Goal: Task Accomplishment & Management: Manage account settings

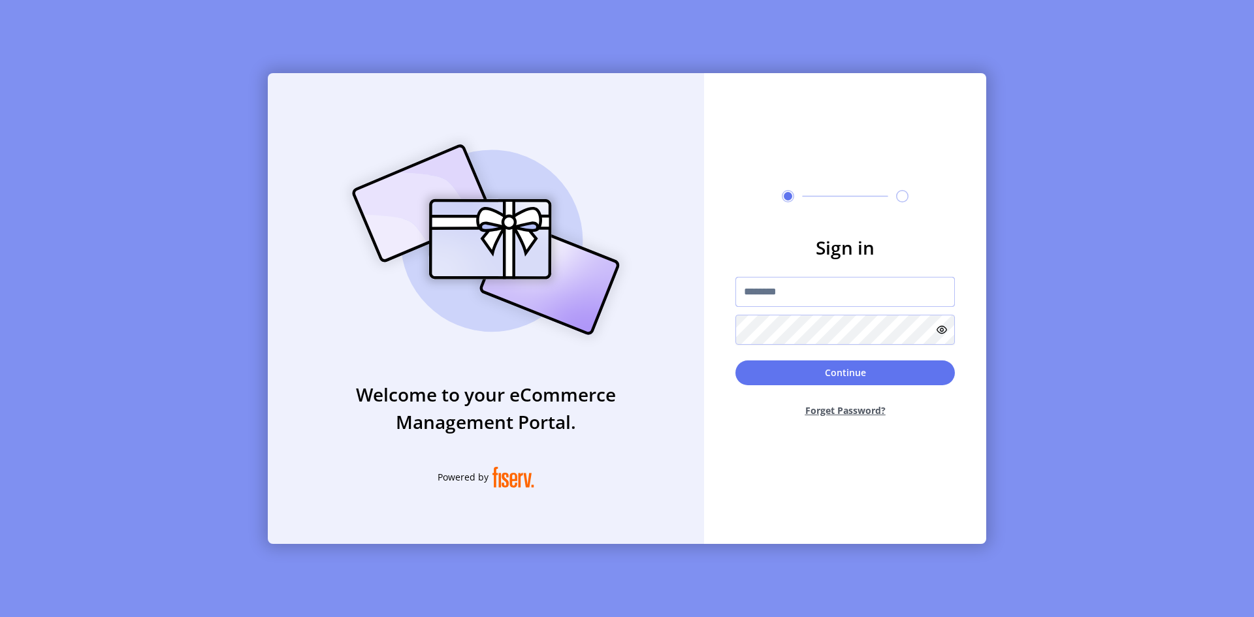
click at [891, 295] on input "text" at bounding box center [845, 292] width 219 height 30
paste input "**********"
type input "**********"
drag, startPoint x: 860, startPoint y: 296, endPoint x: 626, endPoint y: 295, distance: 233.9
click at [662, 307] on div "**********" at bounding box center [627, 308] width 719 height 471
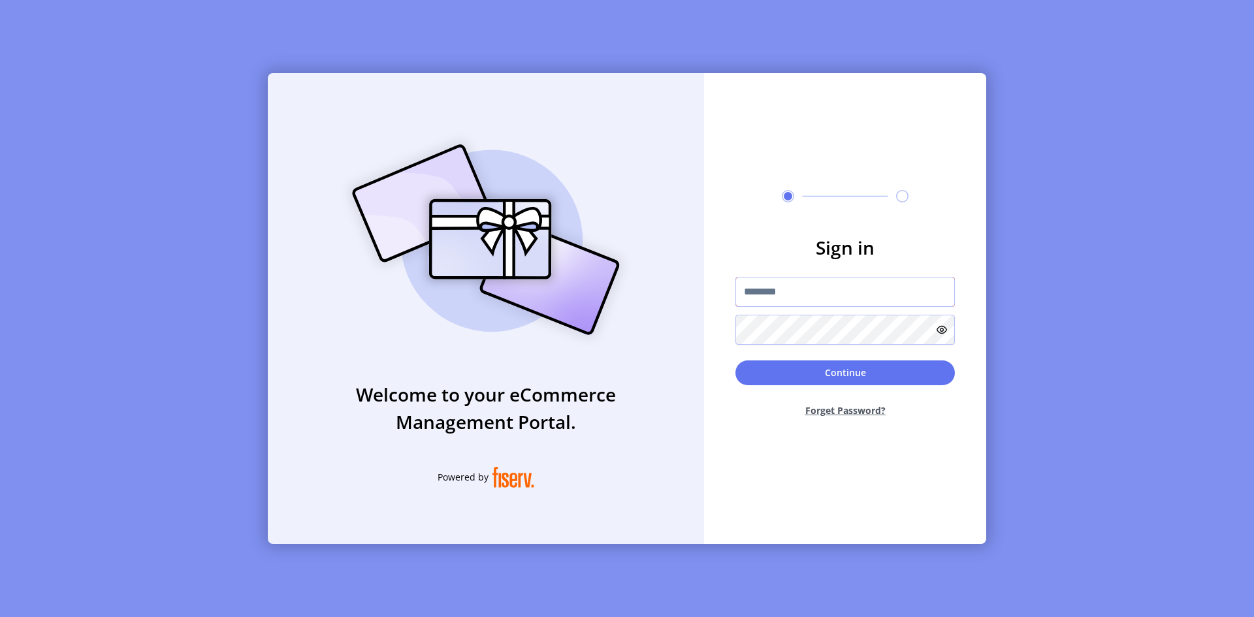
click at [838, 297] on input "text" at bounding box center [845, 292] width 219 height 30
paste input "**********"
type input "**********"
click at [849, 368] on button "Continue" at bounding box center [845, 373] width 219 height 25
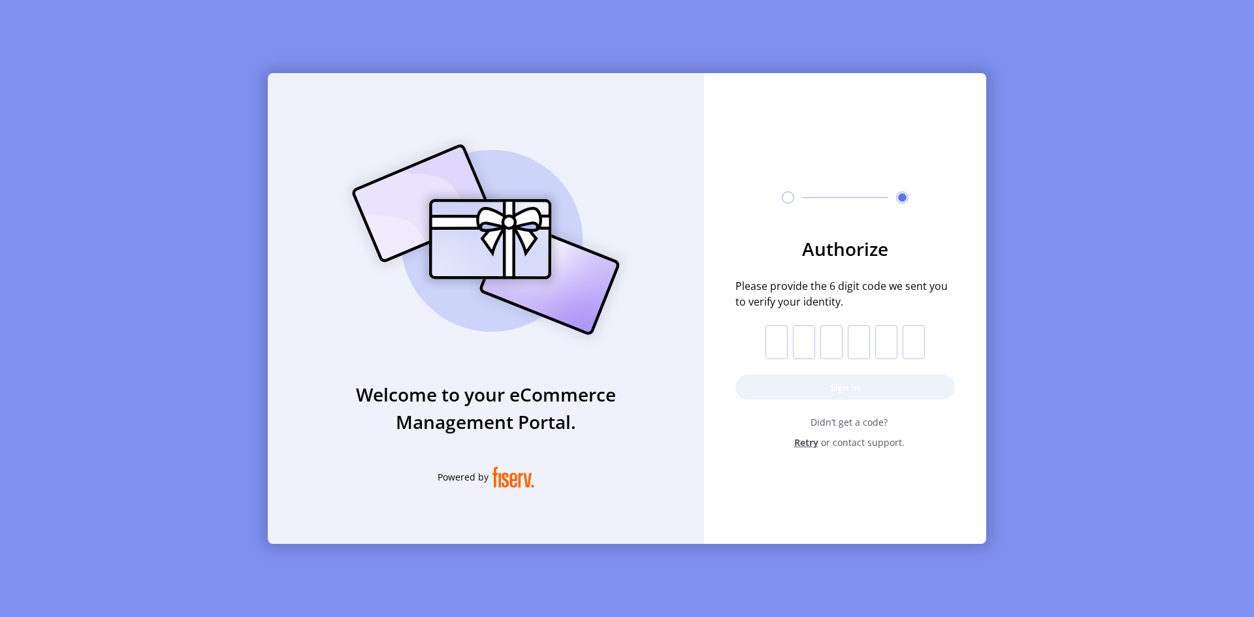
click at [779, 346] on input "text" at bounding box center [777, 342] width 22 height 34
paste input "*"
type input "*"
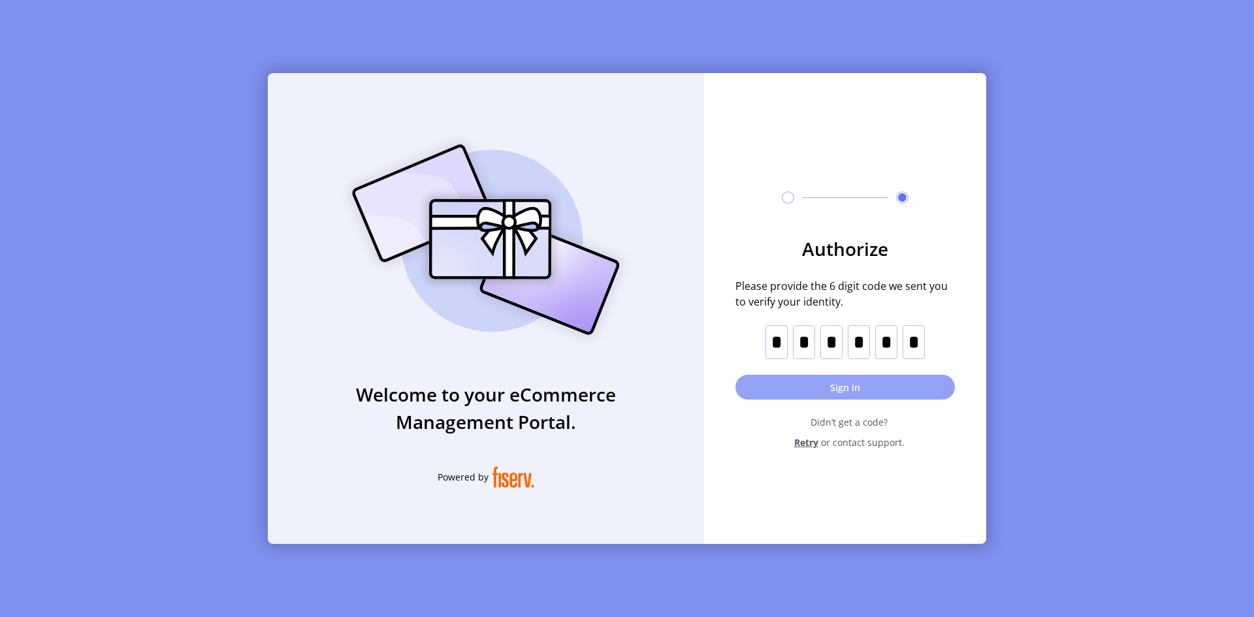
click at [840, 389] on button "Sign in" at bounding box center [845, 387] width 219 height 25
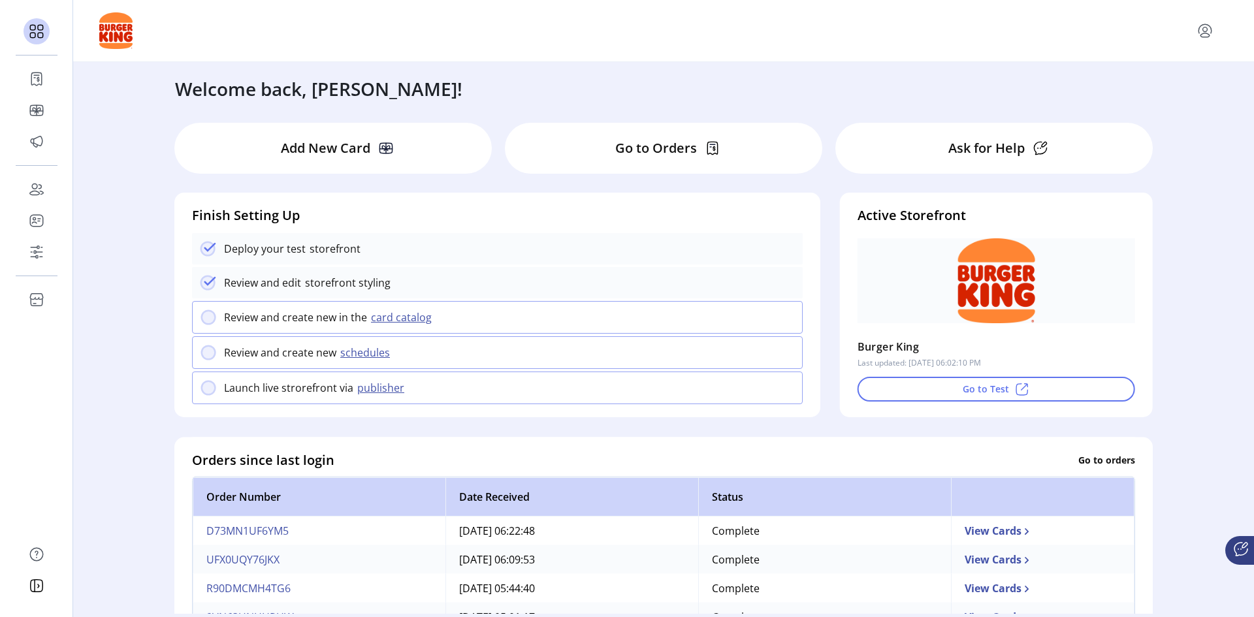
click at [969, 402] on div "Active Storefront Burger King Last updated: [DATE] 06:02:10 PM Go to Test" at bounding box center [996, 305] width 313 height 225
click at [1015, 389] on icon at bounding box center [1023, 390] width 16 height 16
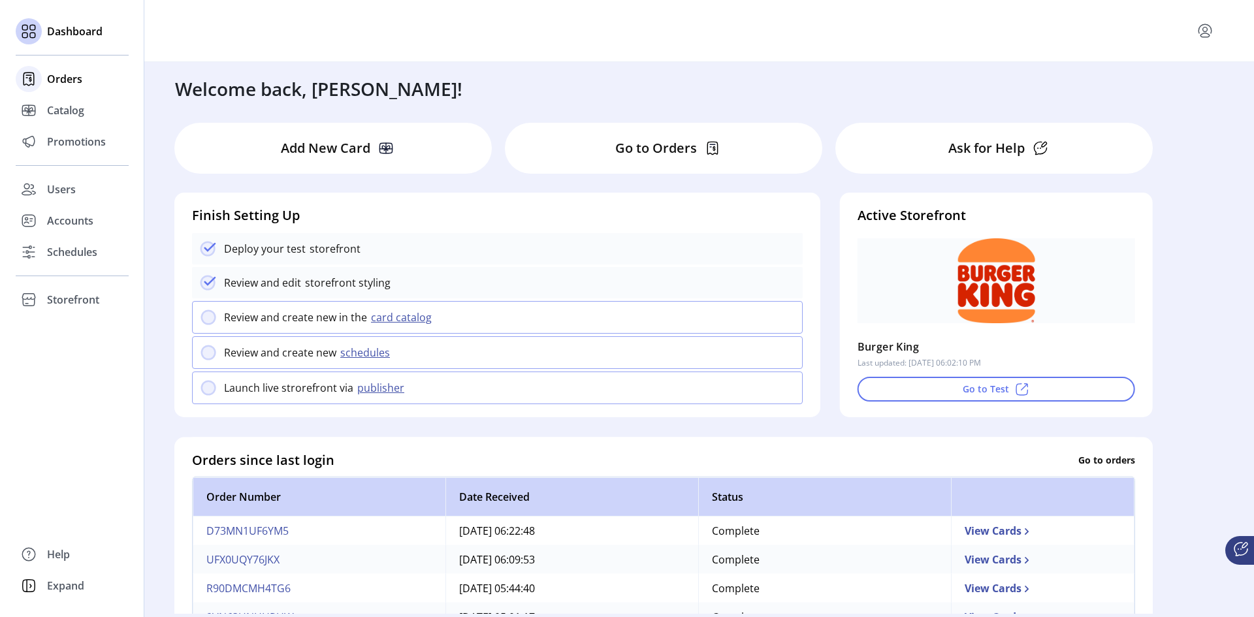
click at [67, 81] on span "Orders" at bounding box center [64, 79] width 35 height 16
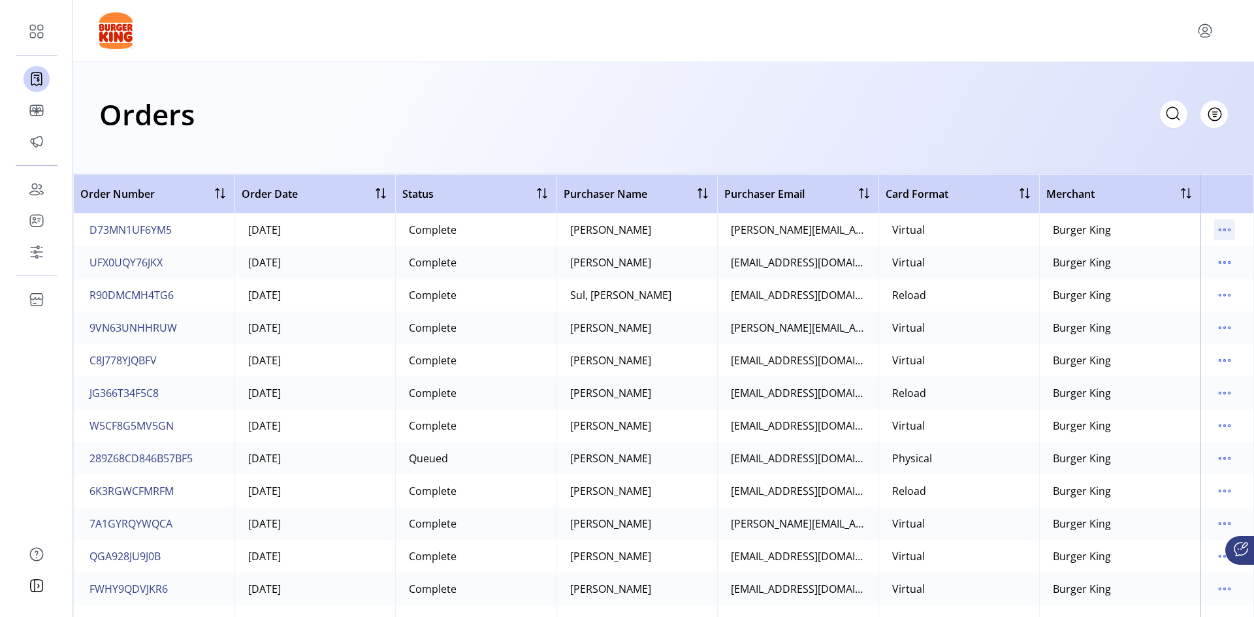
click at [1218, 227] on icon "menu" at bounding box center [1224, 229] width 21 height 21
drag, startPoint x: 1194, startPoint y: 259, endPoint x: 1194, endPoint y: 276, distance: 17.6
click at [1194, 276] on ul "View Details View All Cards Edit Approval Manage Shipment Resend Order Refund O…" at bounding box center [1163, 297] width 124 height 105
click at [1194, 276] on span "View All Cards" at bounding box center [1163, 276] width 108 height 10
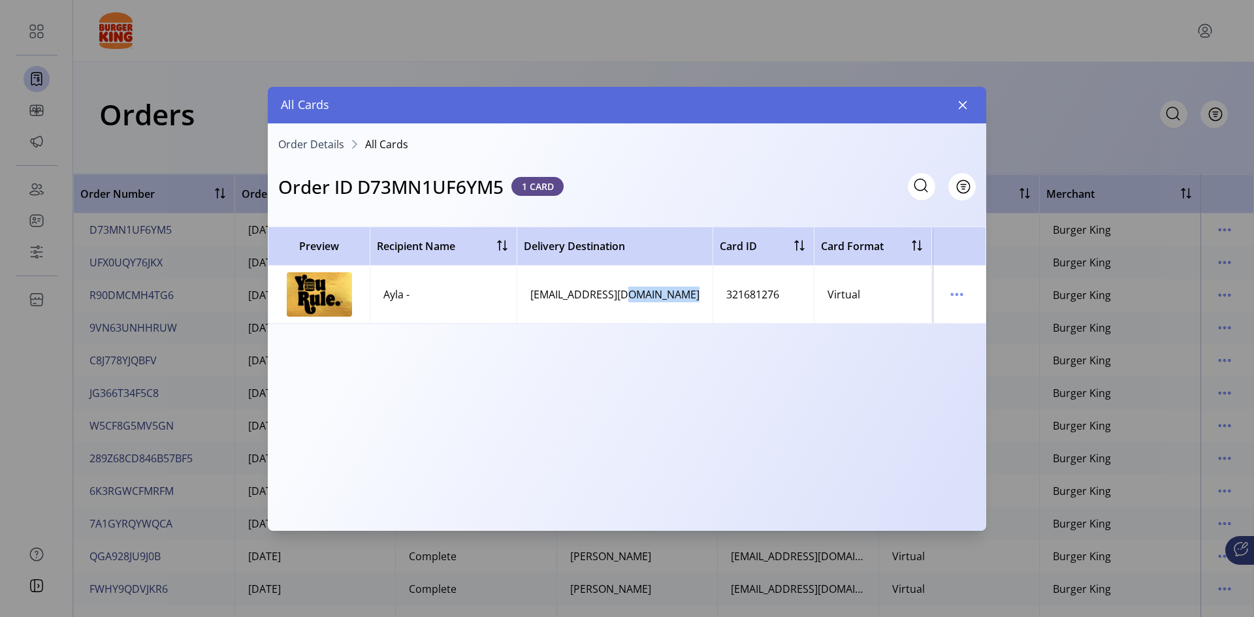
drag, startPoint x: 619, startPoint y: 521, endPoint x: 713, endPoint y: 515, distance: 94.3
click at [713, 515] on div "Preview Recipient Name Delivery Destination Card ID Card Format Delivery Status…" at bounding box center [627, 374] width 719 height 295
click at [956, 295] on icon "menu" at bounding box center [957, 294] width 2 height 2
click at [973, 321] on span "View Card Details" at bounding box center [1012, 320] width 108 height 10
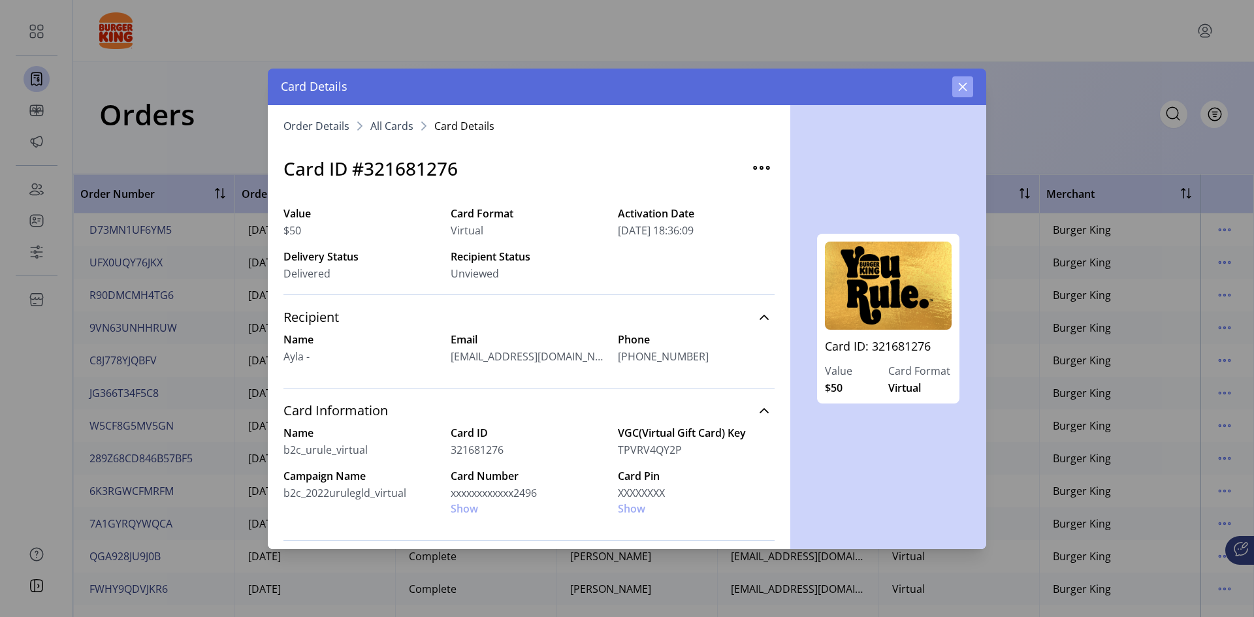
click at [965, 87] on icon "button" at bounding box center [963, 87] width 10 height 10
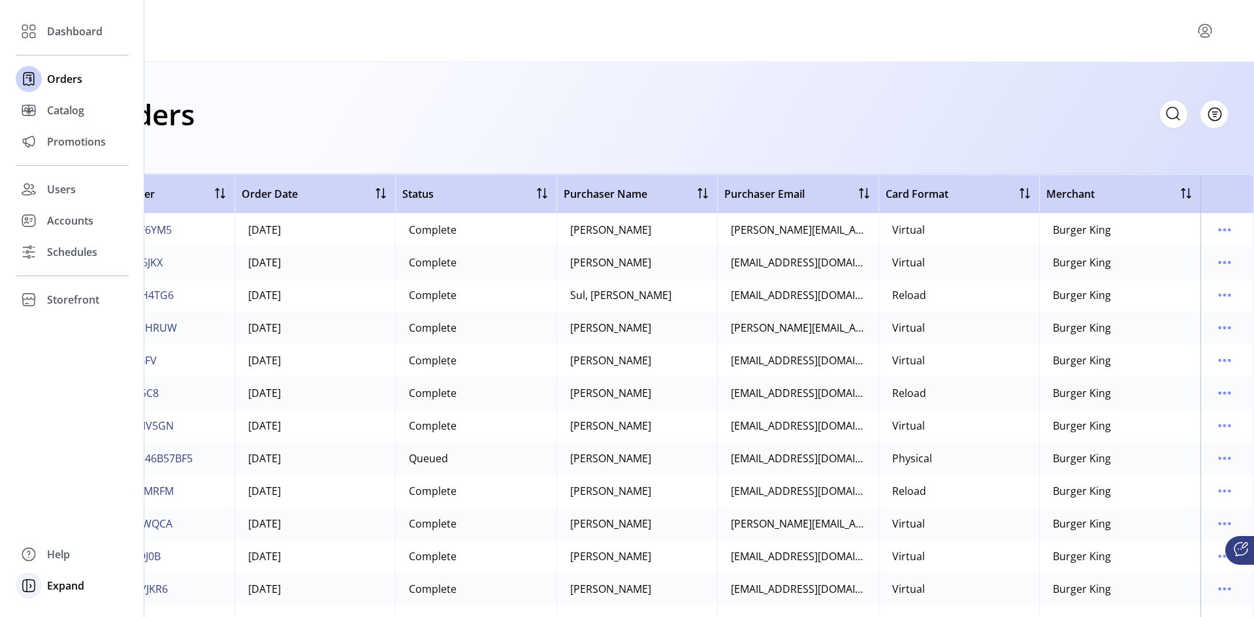
click at [63, 587] on span "Expand" at bounding box center [65, 586] width 37 height 16
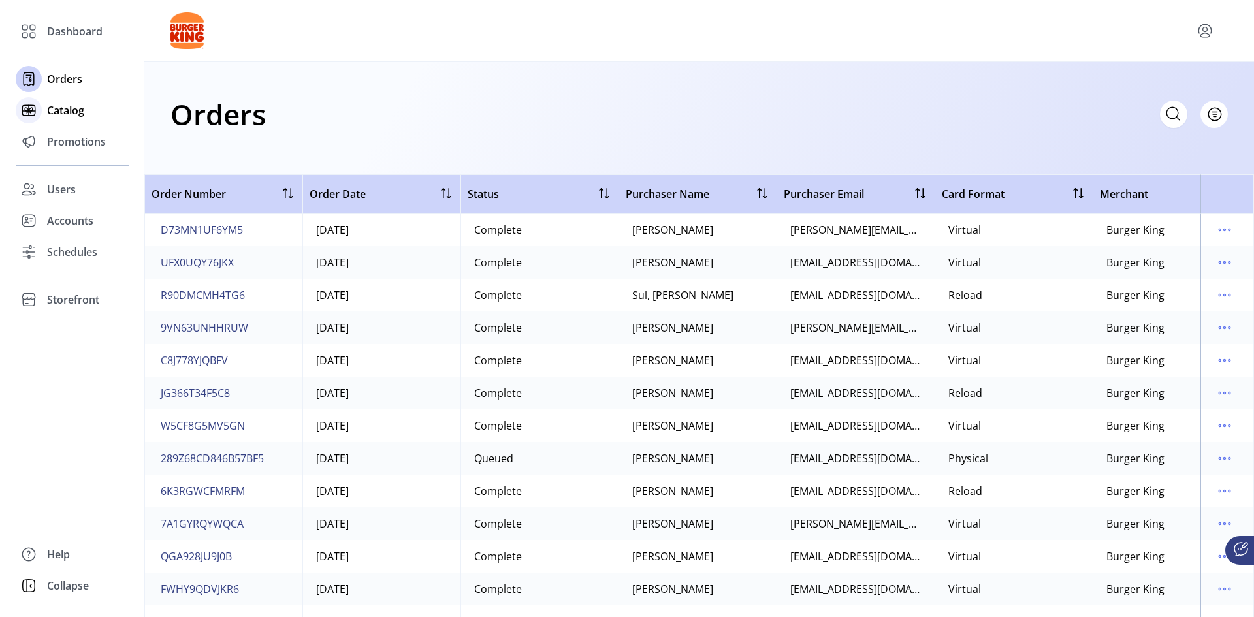
click at [41, 114] on div at bounding box center [29, 110] width 26 height 26
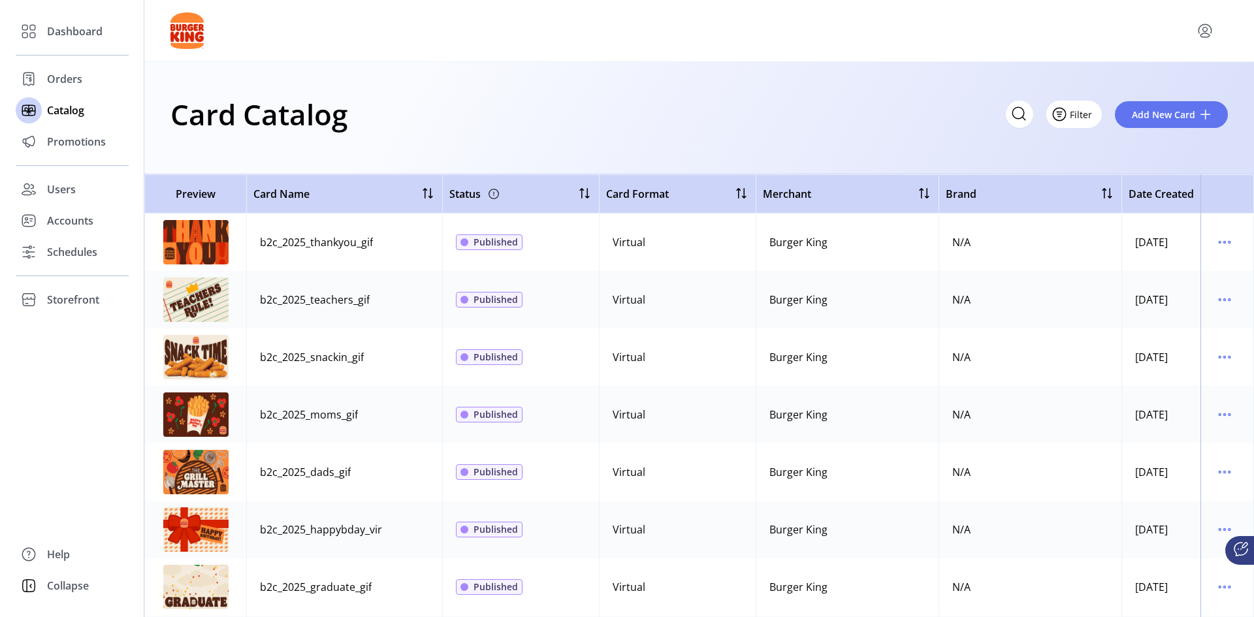
click at [1074, 118] on span "Filter" at bounding box center [1081, 115] width 22 height 14
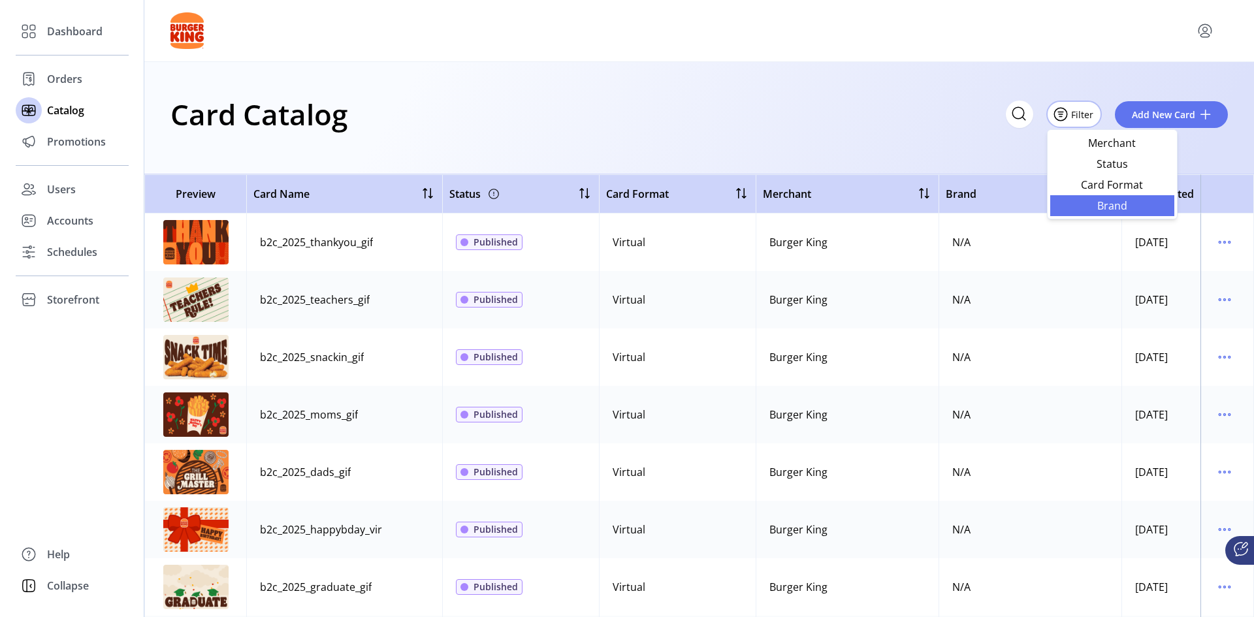
click at [1081, 202] on span "Brand" at bounding box center [1112, 206] width 108 height 10
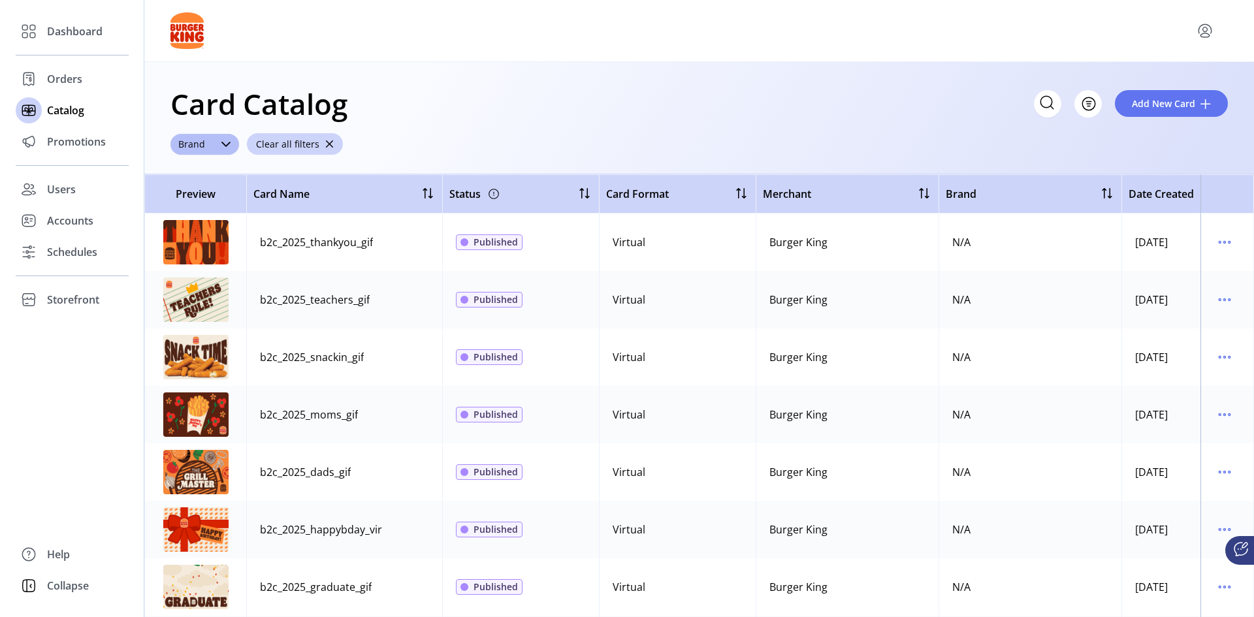
click at [1156, 193] on span "Date Created" at bounding box center [1161, 194] width 65 height 16
click at [1215, 243] on icon "menu" at bounding box center [1224, 242] width 21 height 21
click at [878, 165] on div "Card Catalog Filter Add New Card Brand Clear all filters" at bounding box center [699, 118] width 1110 height 112
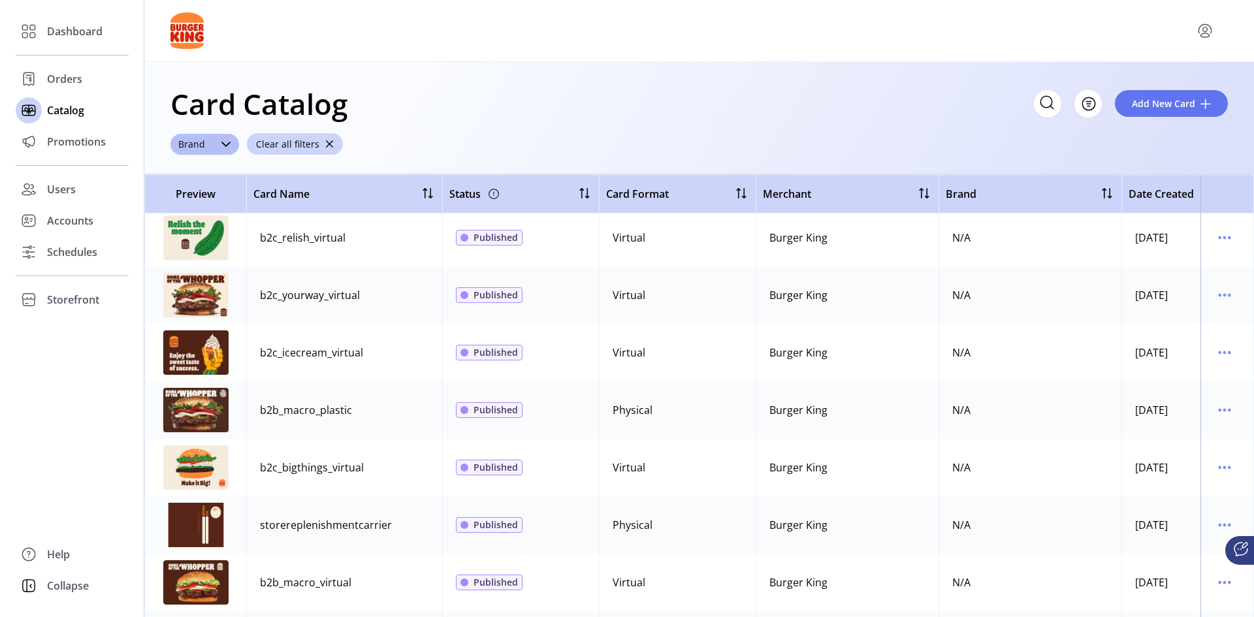
scroll to position [3985, 0]
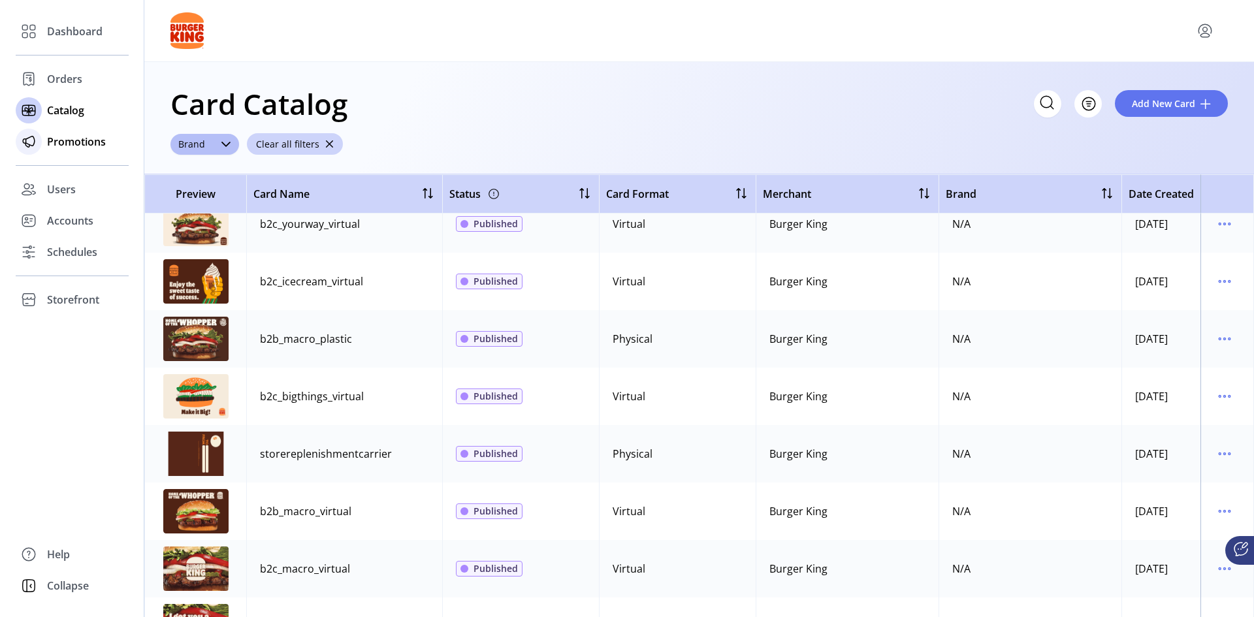
click at [61, 143] on span "Promotions" at bounding box center [76, 142] width 59 height 16
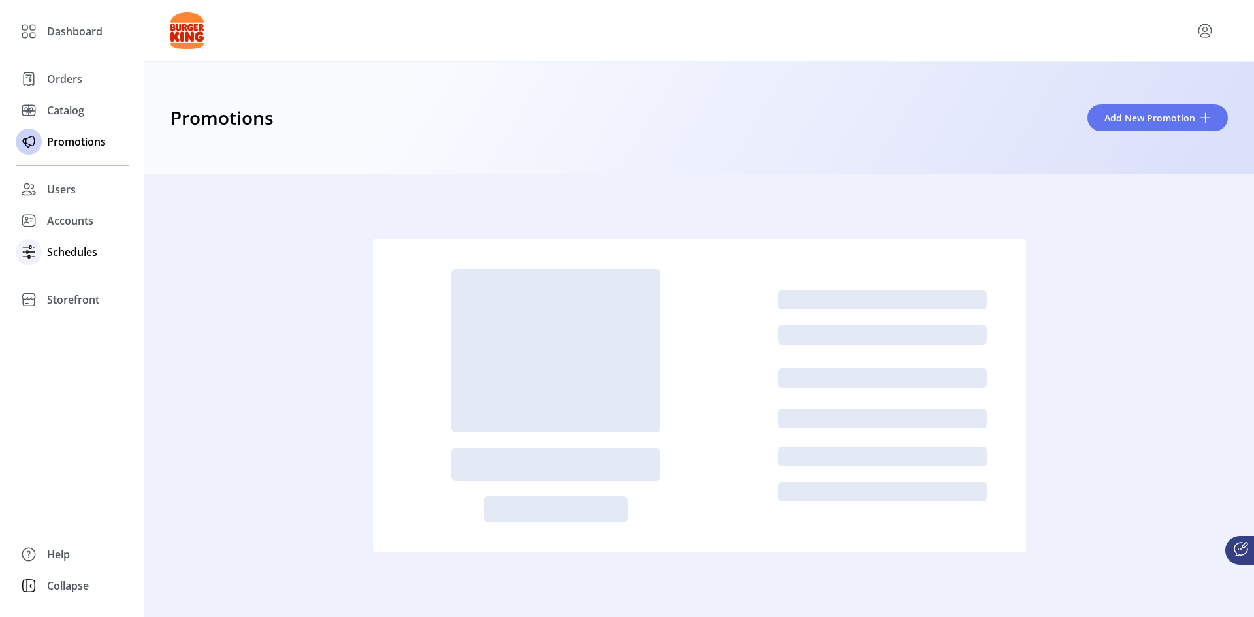
click at [77, 255] on span "Schedules" at bounding box center [72, 252] width 50 height 16
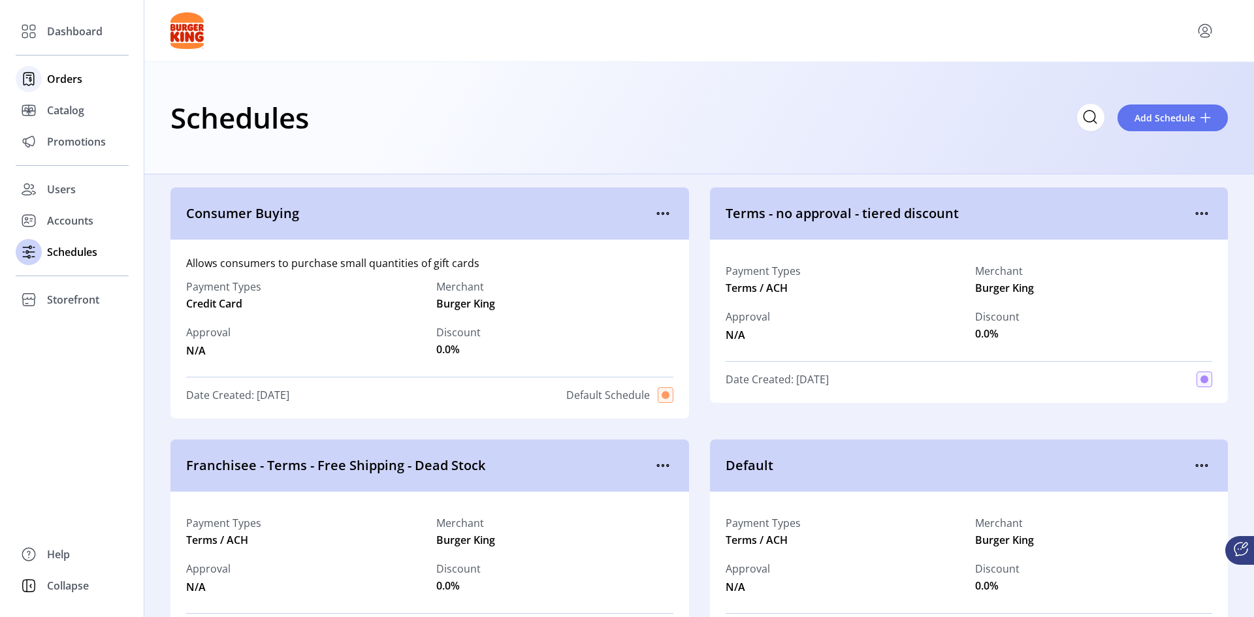
click at [73, 76] on span "Orders" at bounding box center [64, 79] width 35 height 16
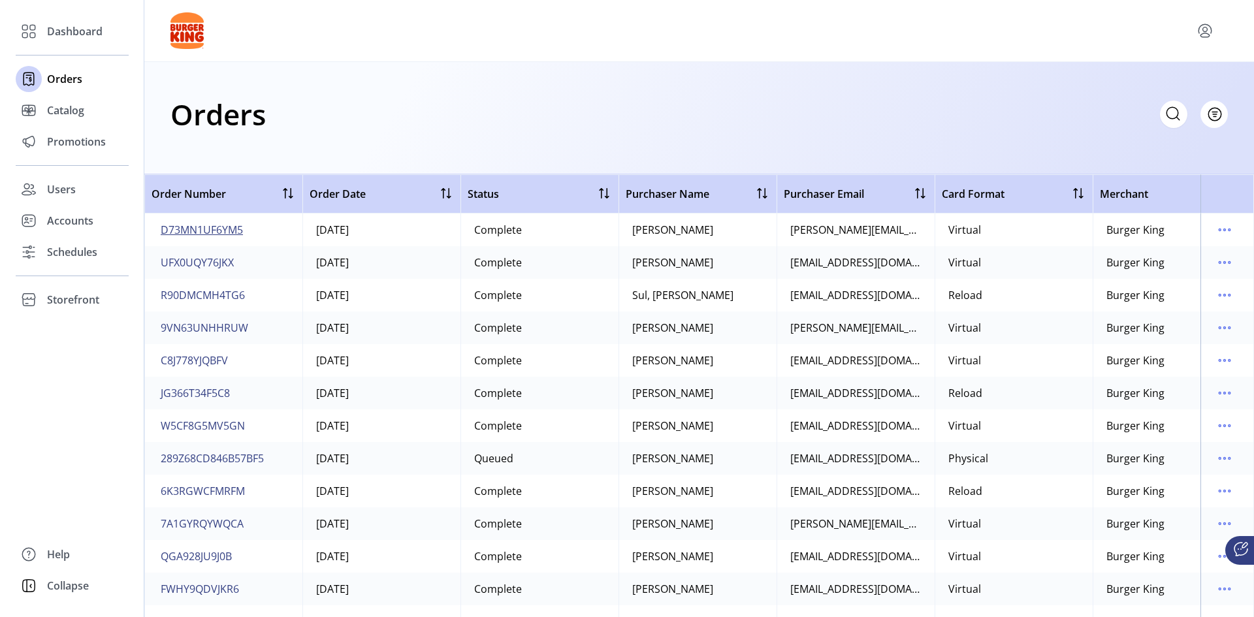
click at [201, 228] on span "D73MN1UF6YM5" at bounding box center [202, 230] width 82 height 16
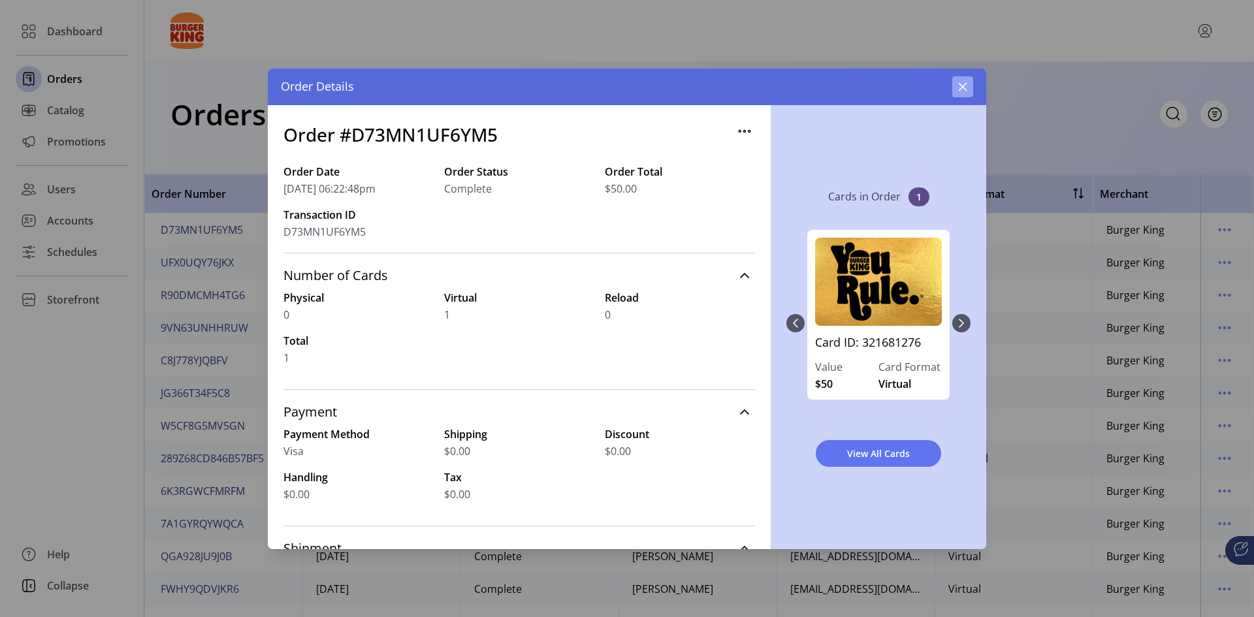
click at [960, 91] on icon "button" at bounding box center [963, 87] width 10 height 10
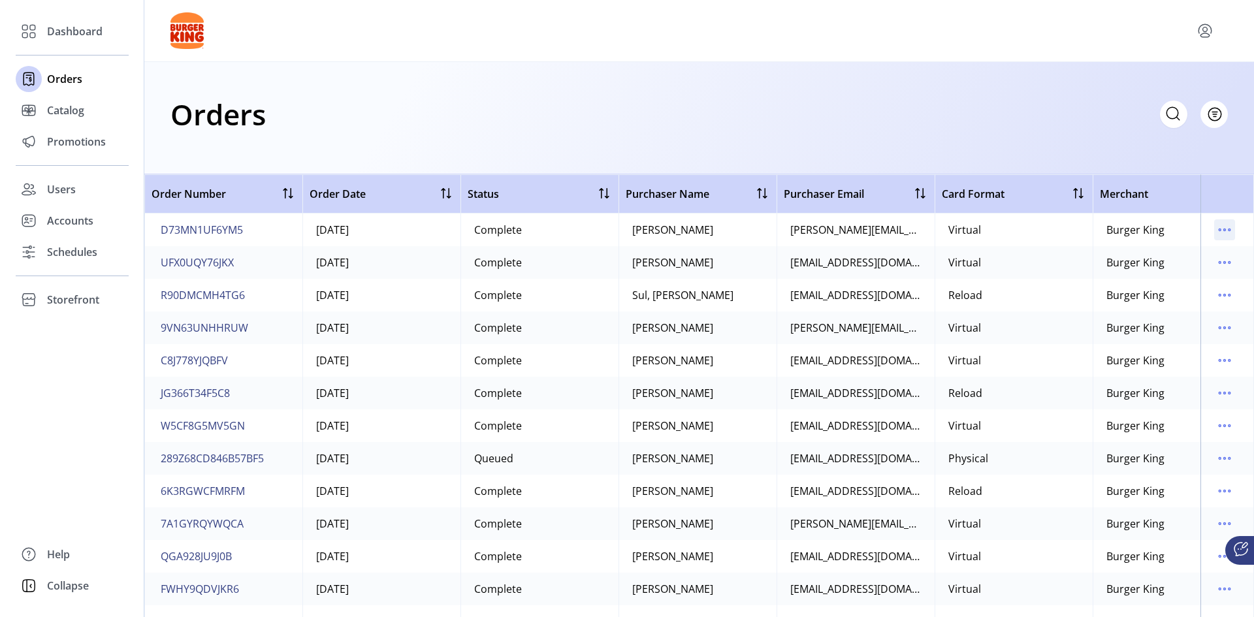
click at [1218, 233] on icon "menu" at bounding box center [1224, 229] width 21 height 21
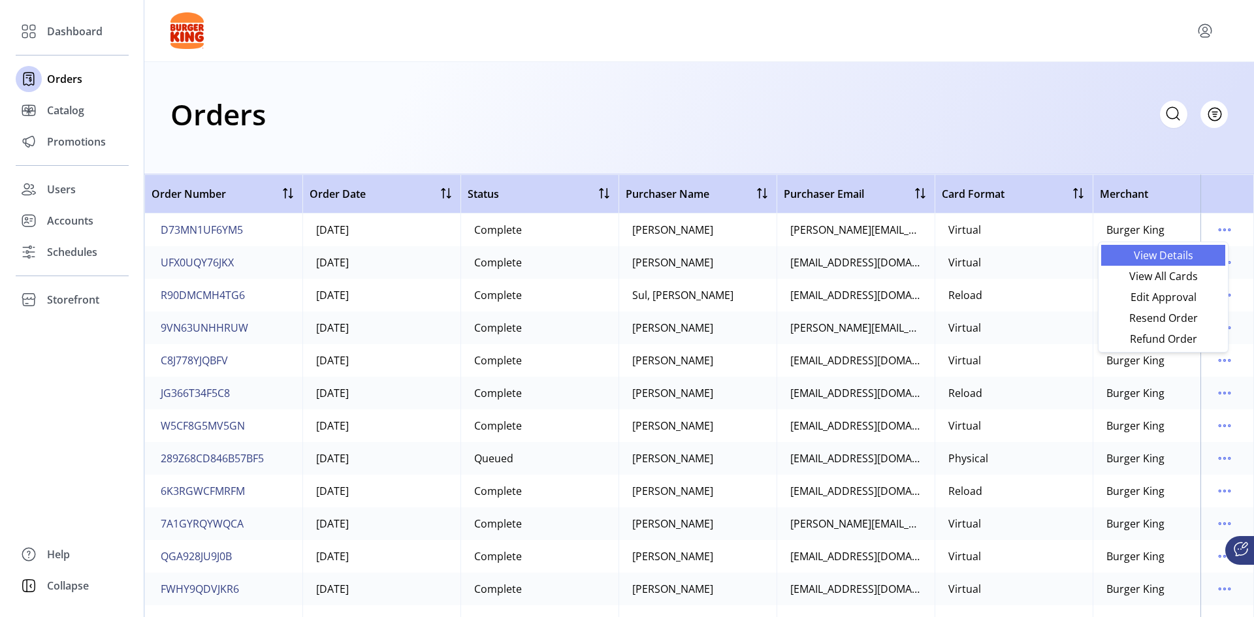
click at [1205, 260] on span "View Details" at bounding box center [1163, 255] width 108 height 10
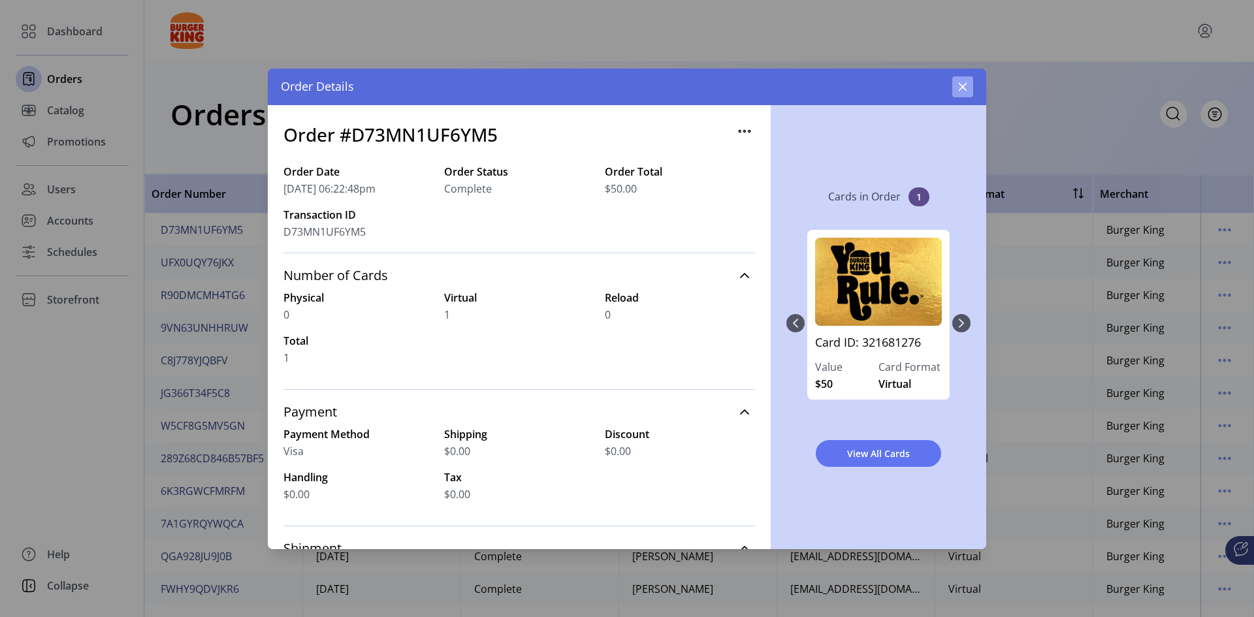
click at [961, 89] on icon "button" at bounding box center [963, 87] width 10 height 10
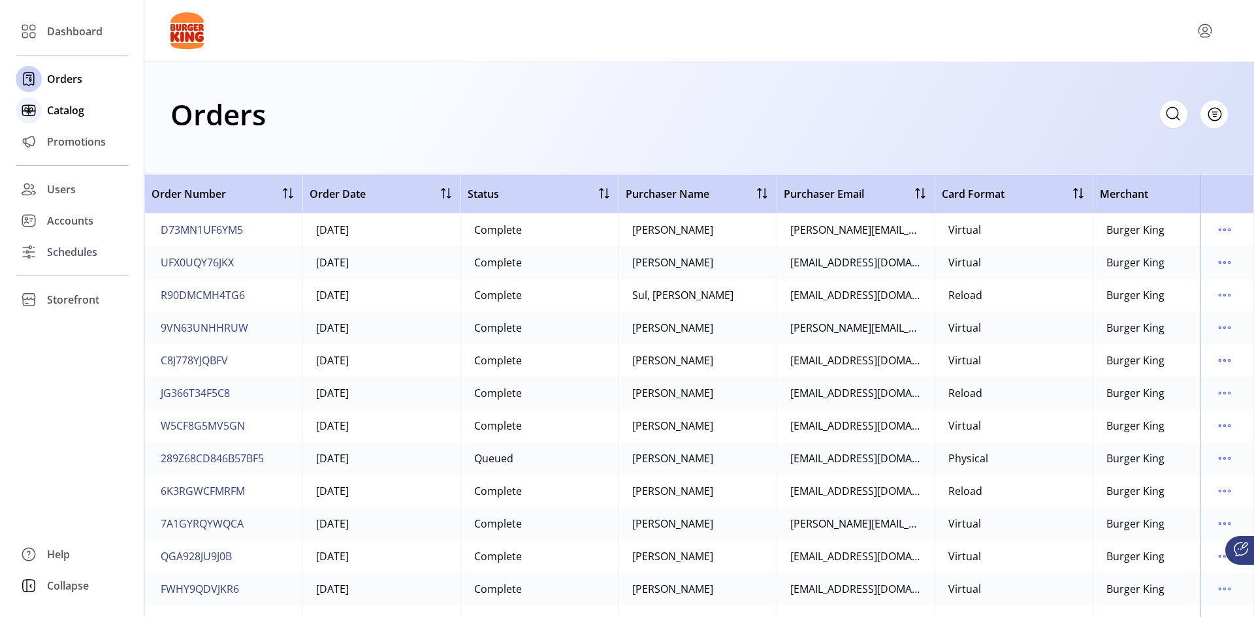
click at [56, 117] on span "Catalog" at bounding box center [65, 111] width 37 height 16
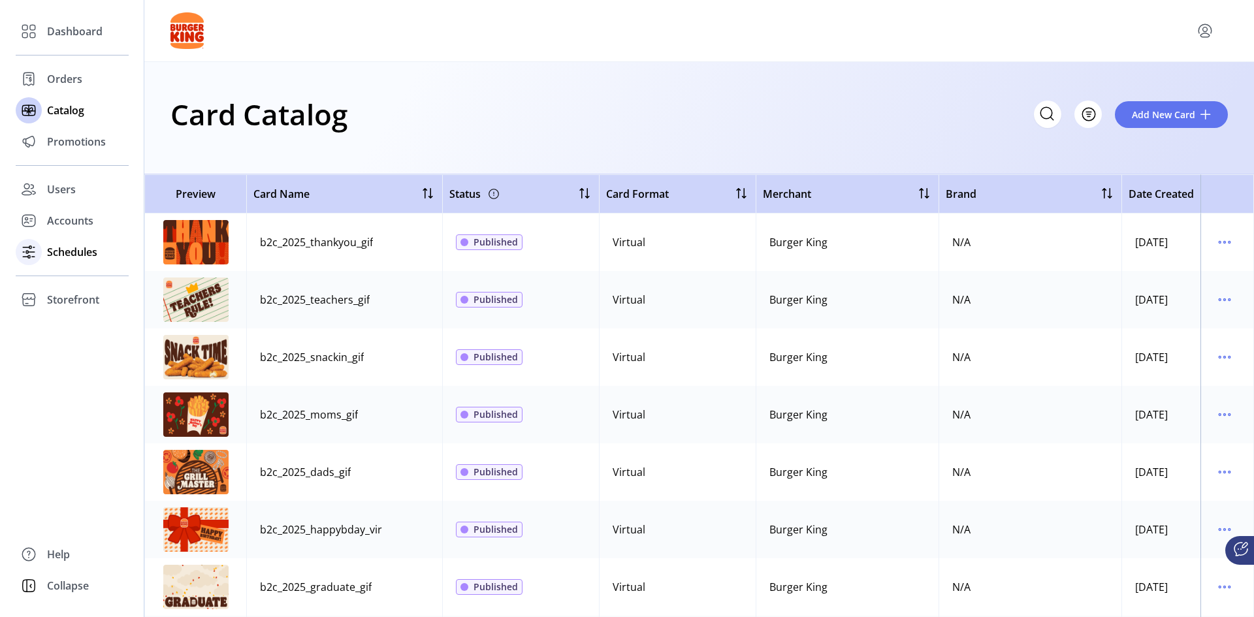
click at [76, 253] on span "Schedules" at bounding box center [72, 252] width 50 height 16
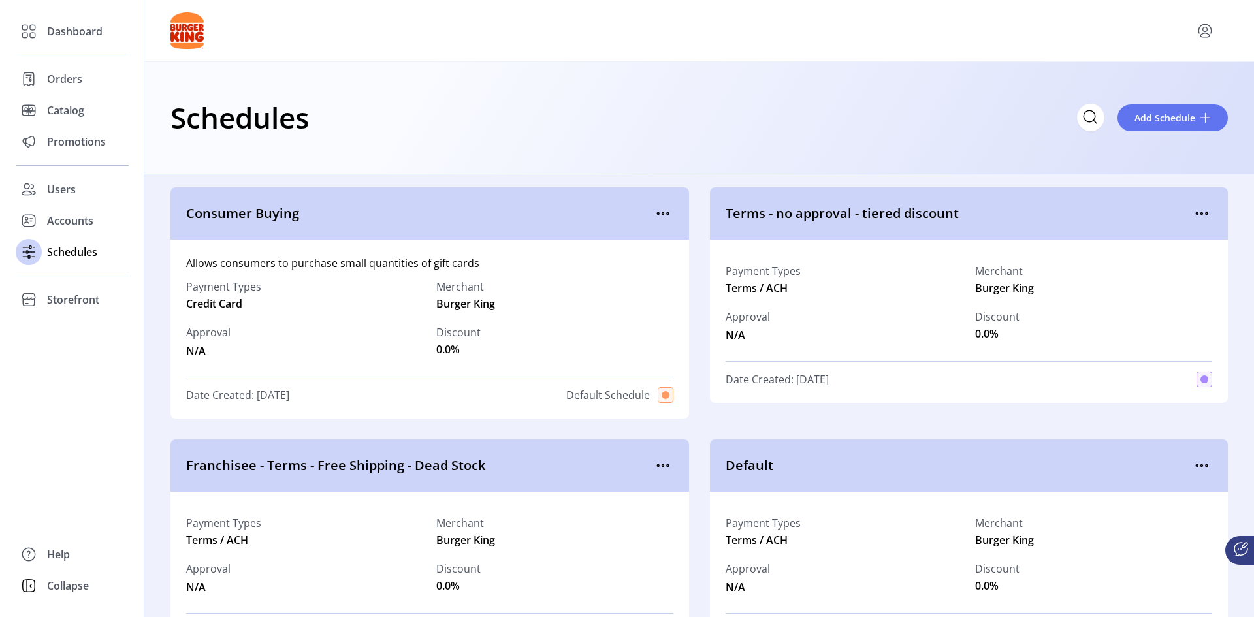
click at [73, 414] on div "Dashboard Orders Catalog Promotions Users Accounts Schedules Storefront Configu…" at bounding box center [72, 308] width 144 height 617
click at [74, 82] on span "Orders" at bounding box center [64, 79] width 35 height 16
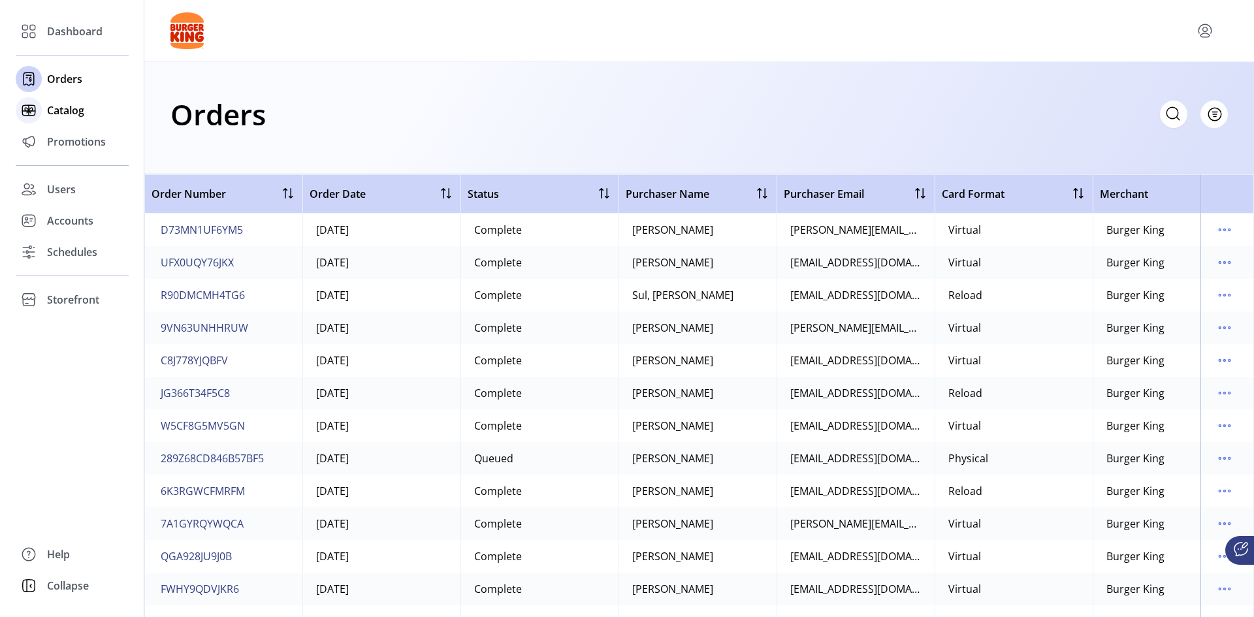
click at [63, 114] on span "Catalog" at bounding box center [65, 111] width 37 height 16
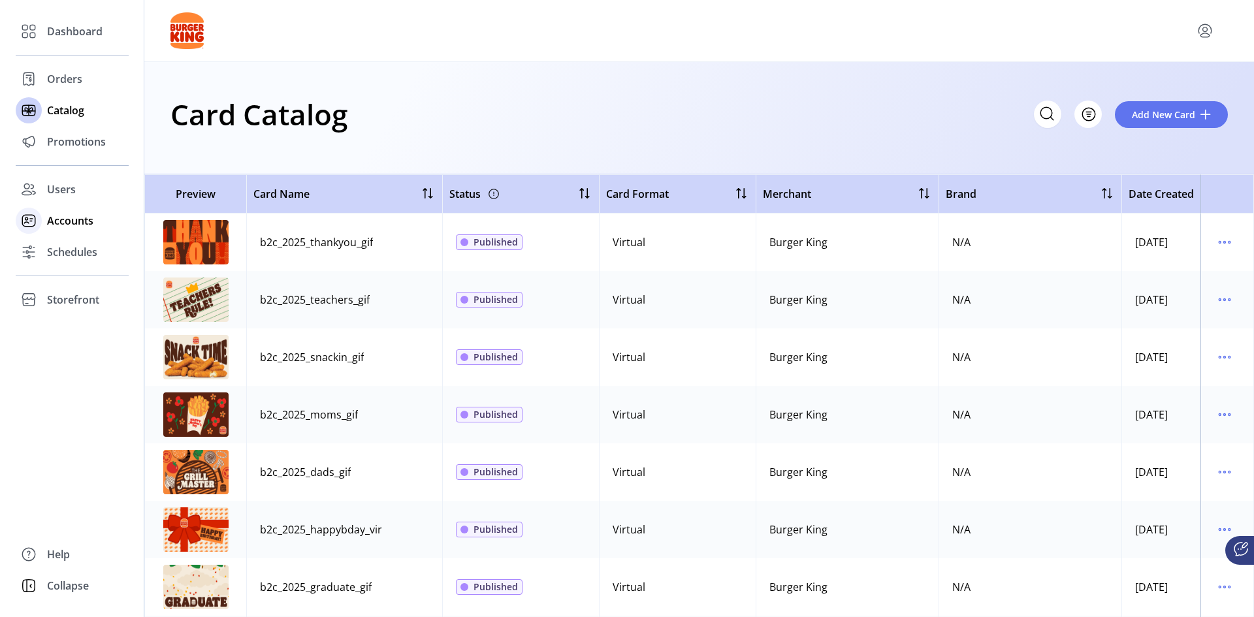
click at [66, 220] on span "Accounts" at bounding box center [70, 221] width 46 height 16
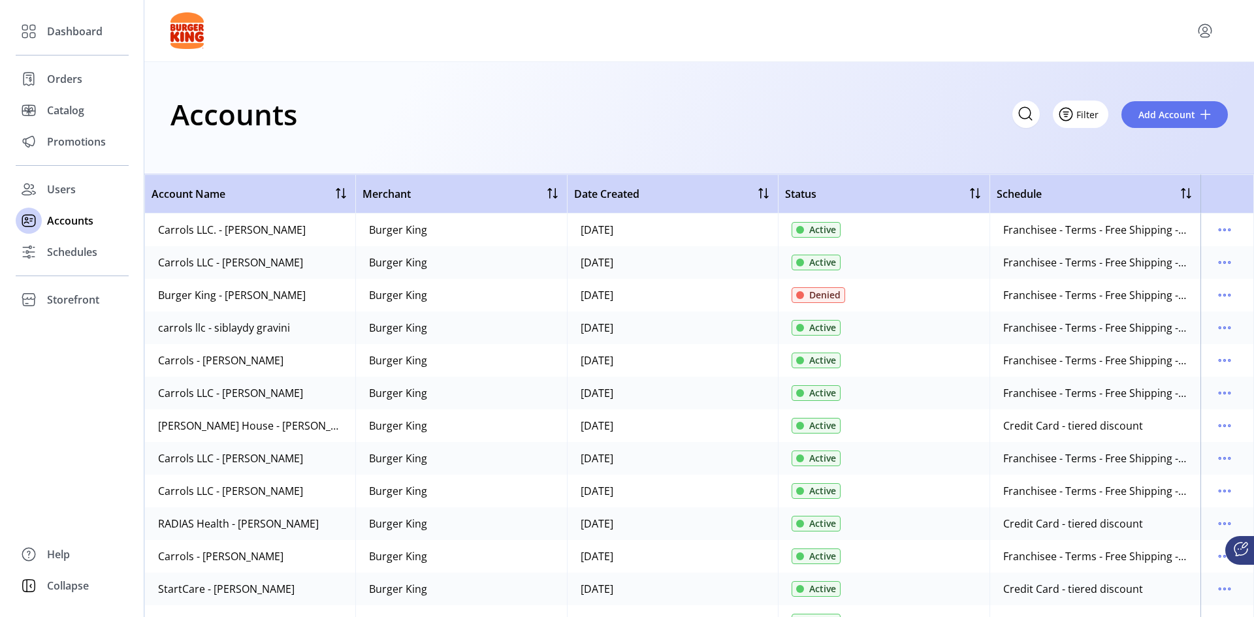
click at [1095, 118] on span "Filter" at bounding box center [1088, 115] width 22 height 14
click at [886, 150] on div "Accounts Filter Add Account" at bounding box center [699, 118] width 1110 height 112
click at [68, 258] on span "Schedules" at bounding box center [72, 252] width 50 height 16
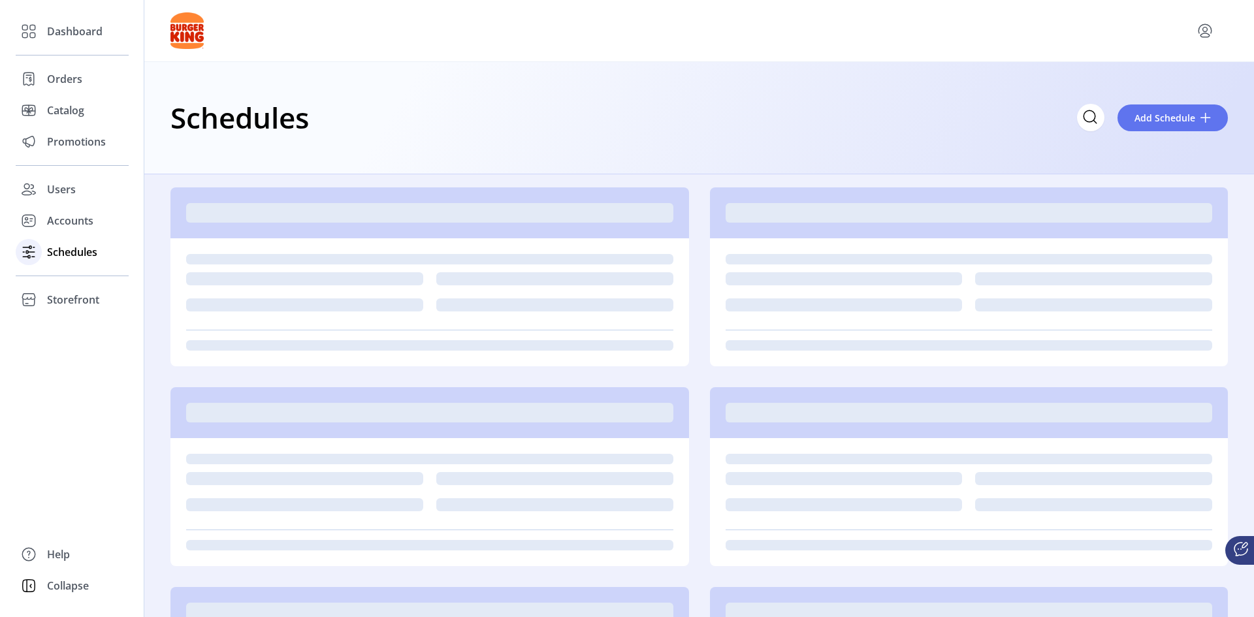
click at [68, 253] on span "Schedules" at bounding box center [72, 252] width 50 height 16
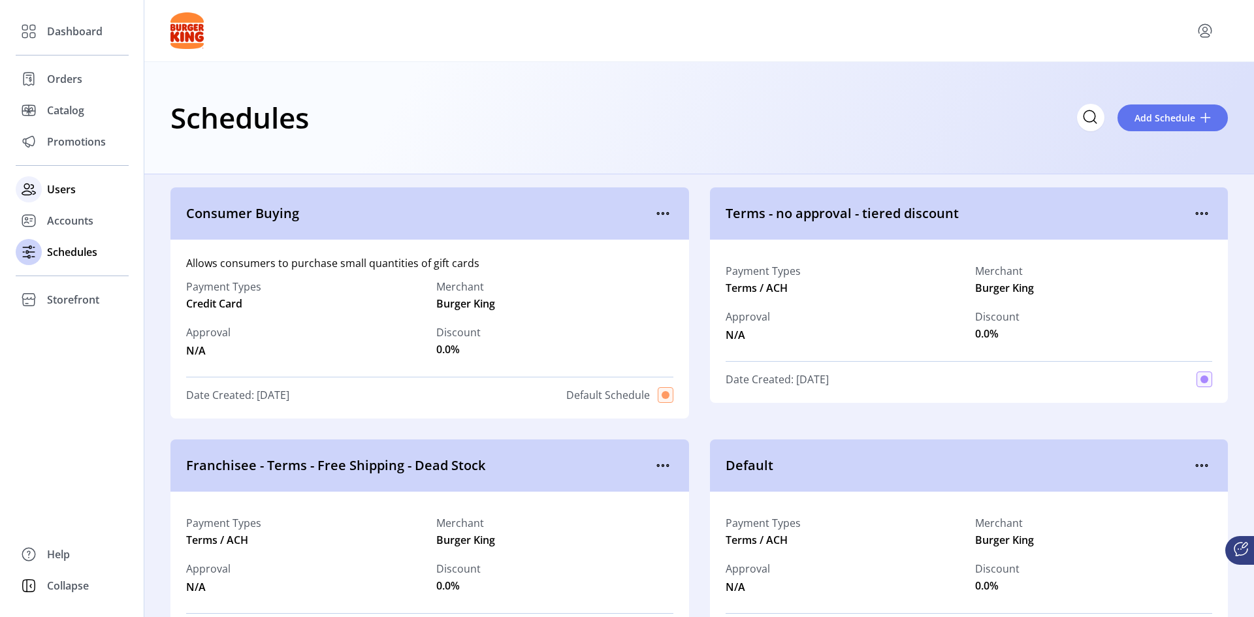
click at [50, 191] on span "Users" at bounding box center [61, 190] width 29 height 16
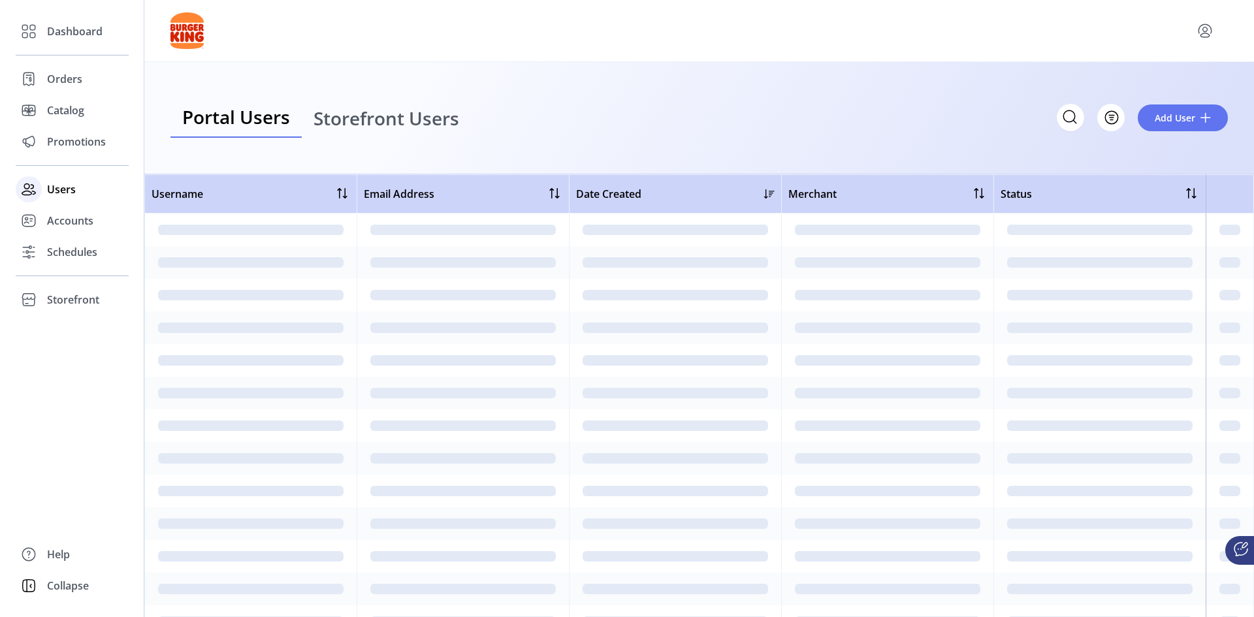
click at [57, 193] on span "Users" at bounding box center [61, 190] width 29 height 16
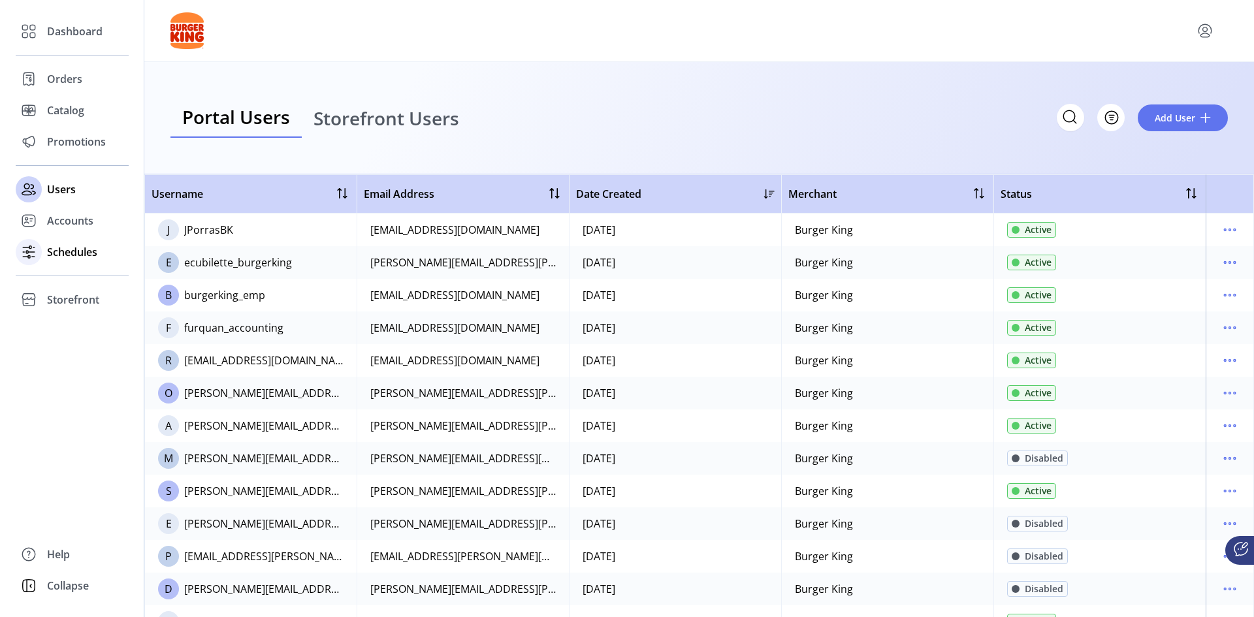
click at [62, 253] on span "Schedules" at bounding box center [72, 252] width 50 height 16
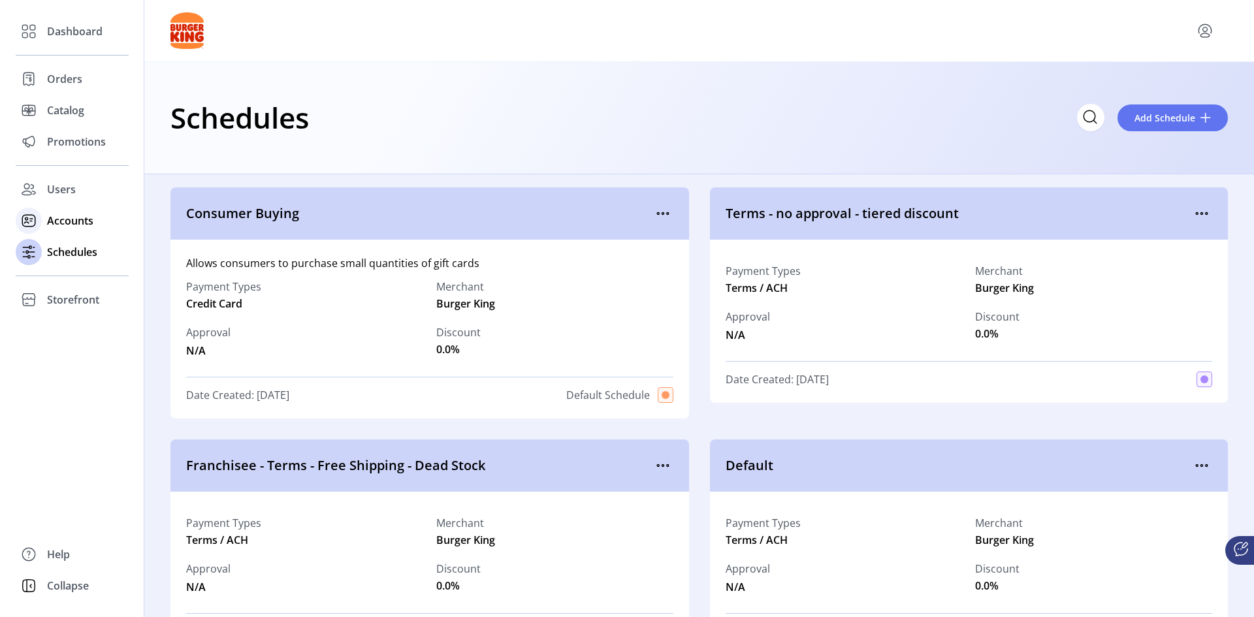
click at [60, 219] on span "Accounts" at bounding box center [70, 221] width 46 height 16
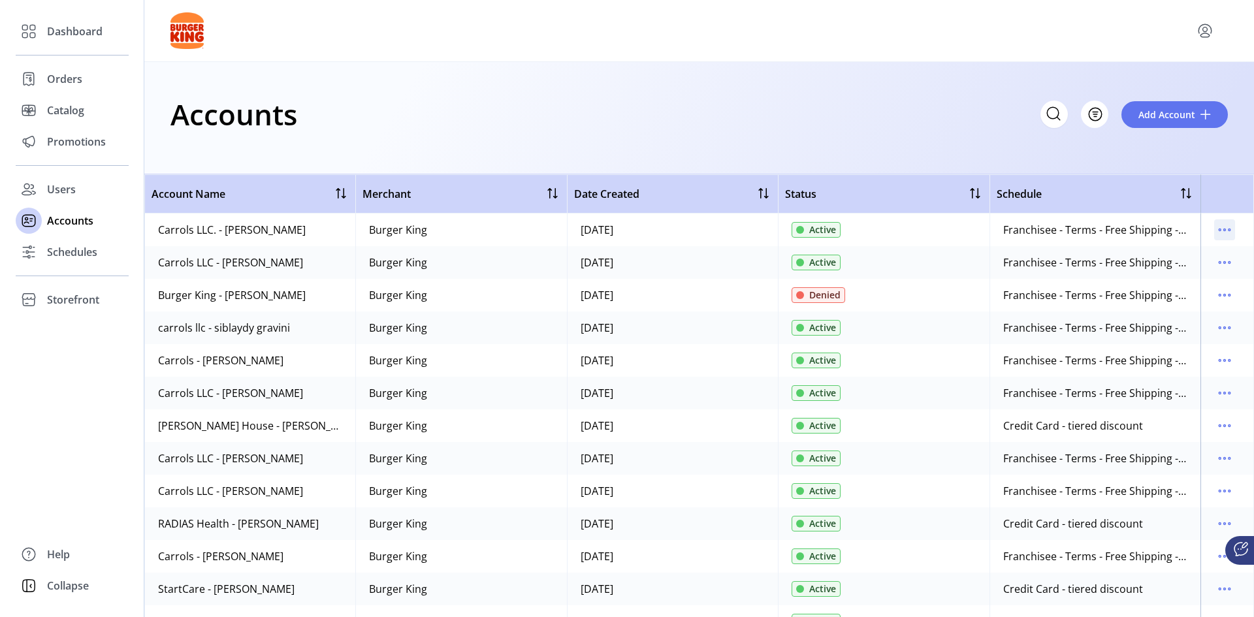
click at [1214, 229] on icon "menu" at bounding box center [1224, 229] width 21 height 21
click at [881, 138] on div "Accounts Filter Add Account" at bounding box center [699, 118] width 1110 height 112
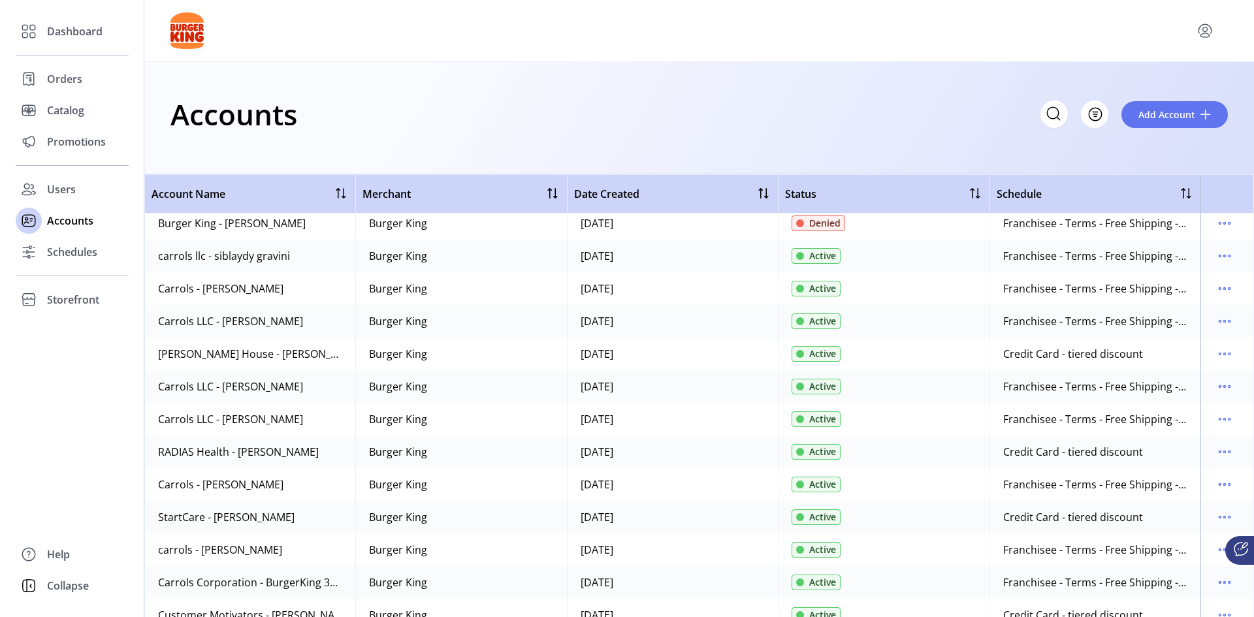
scroll to position [65, 0]
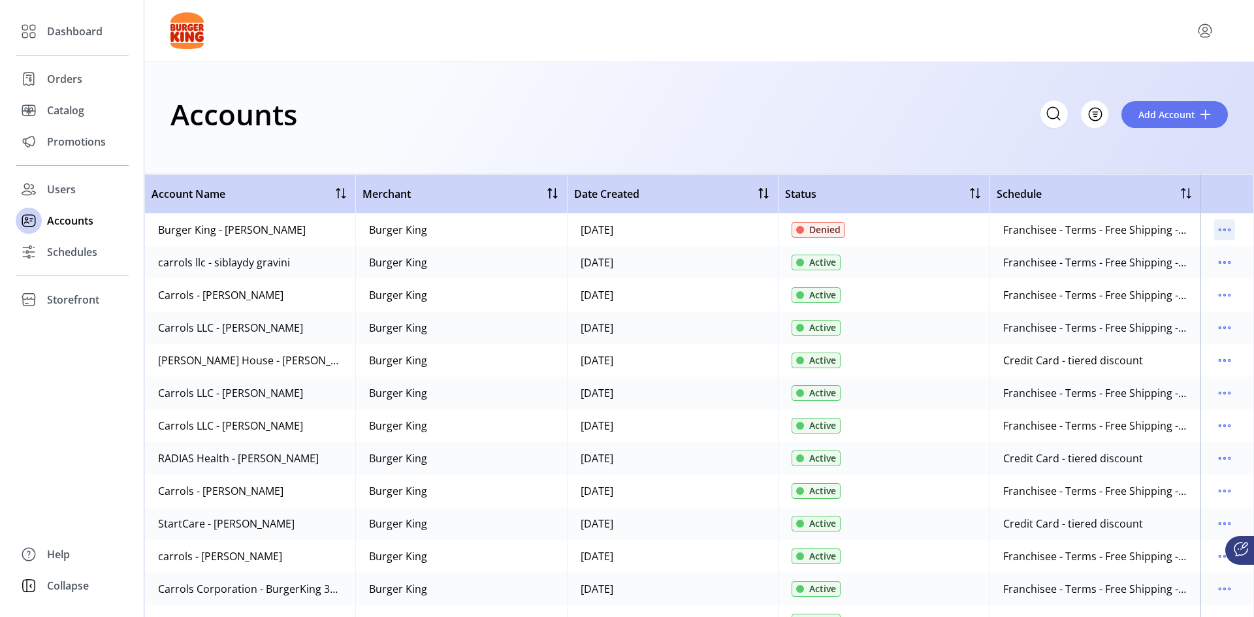
click at [1219, 229] on icon "menu" at bounding box center [1220, 230] width 2 height 2
click at [839, 199] on div "Status" at bounding box center [883, 194] width 197 height 16
click at [971, 194] on div at bounding box center [975, 194] width 16 height 16
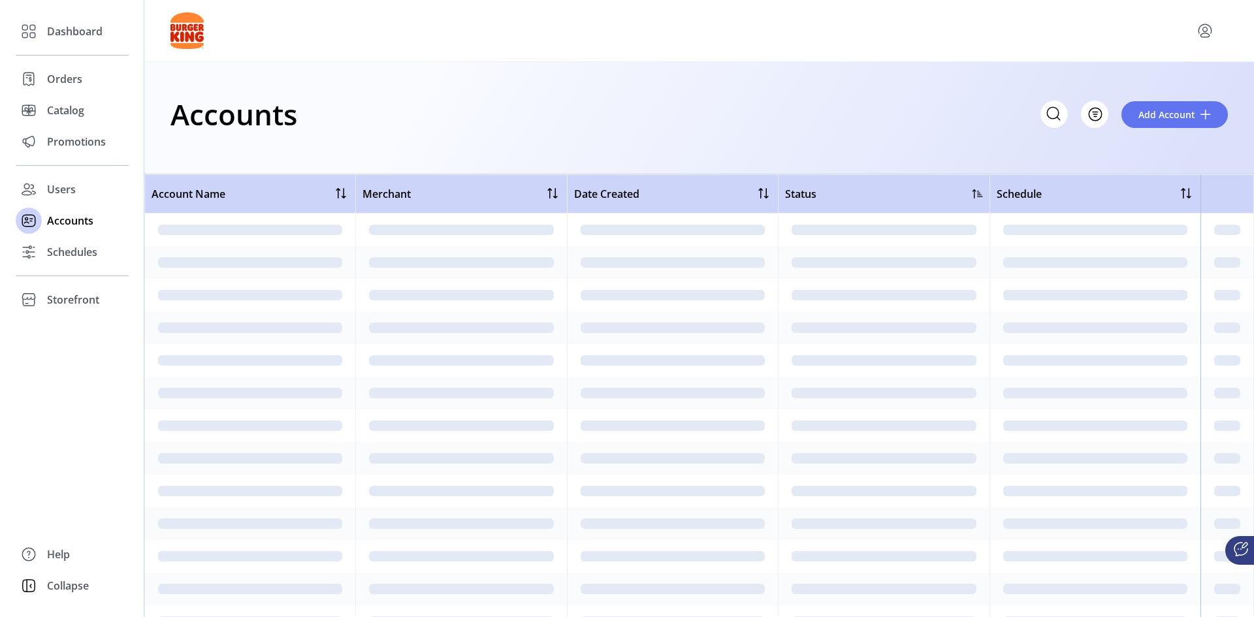
scroll to position [0, 0]
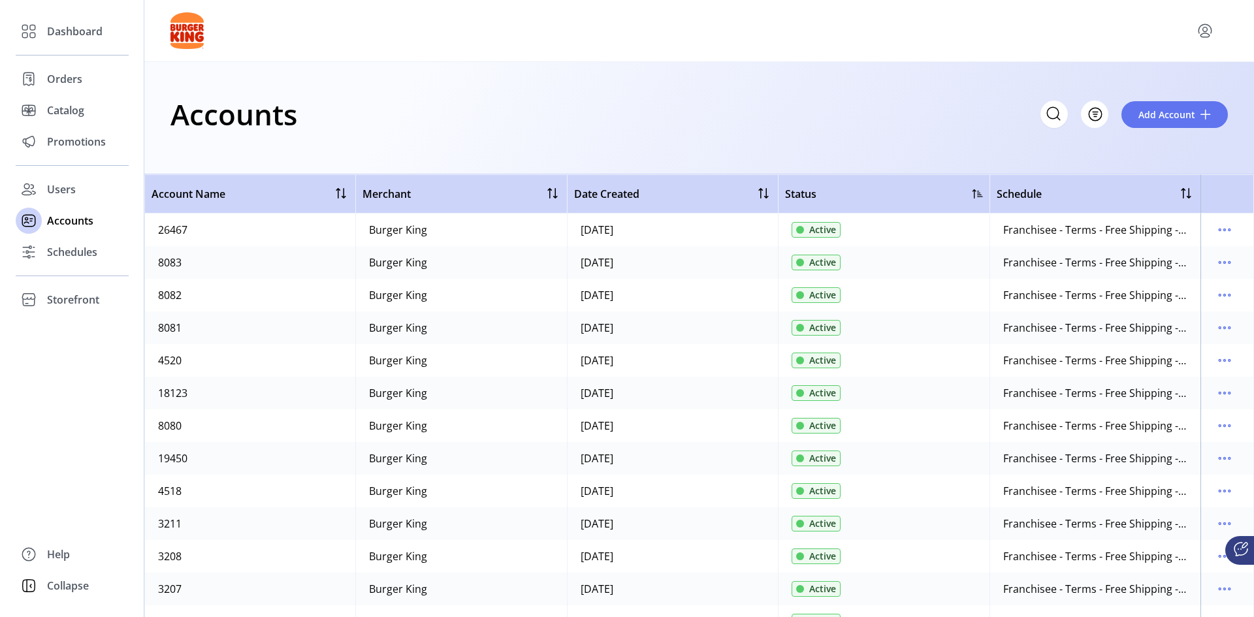
click at [973, 194] on div at bounding box center [978, 194] width 10 height 10
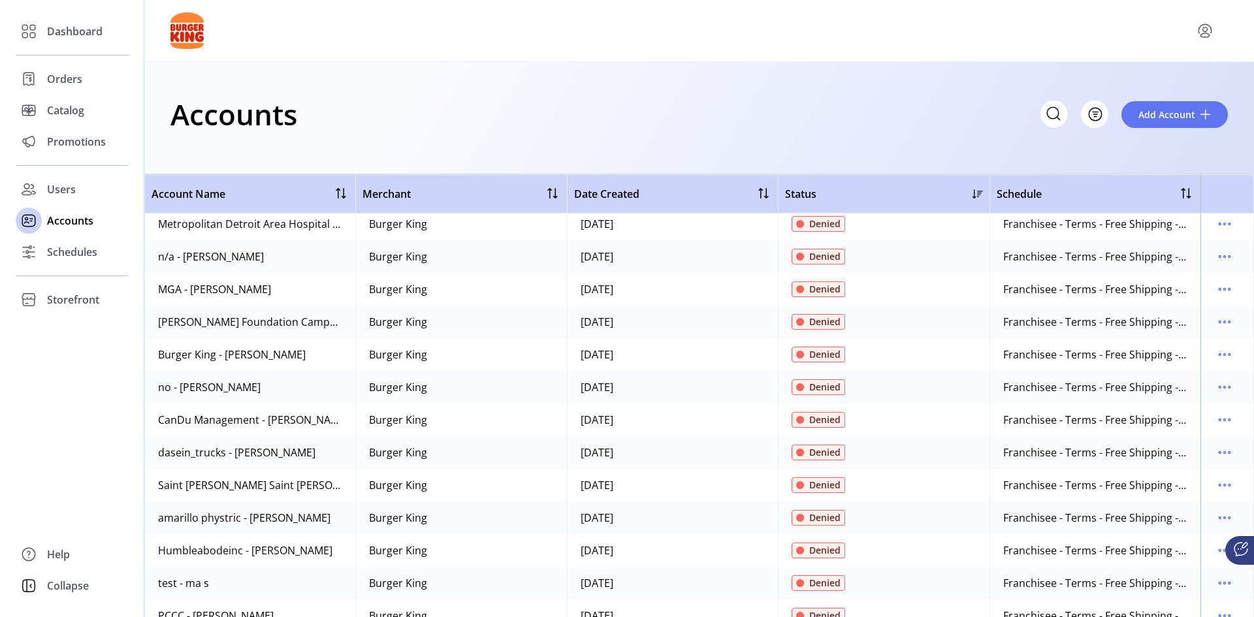
scroll to position [7120, 0]
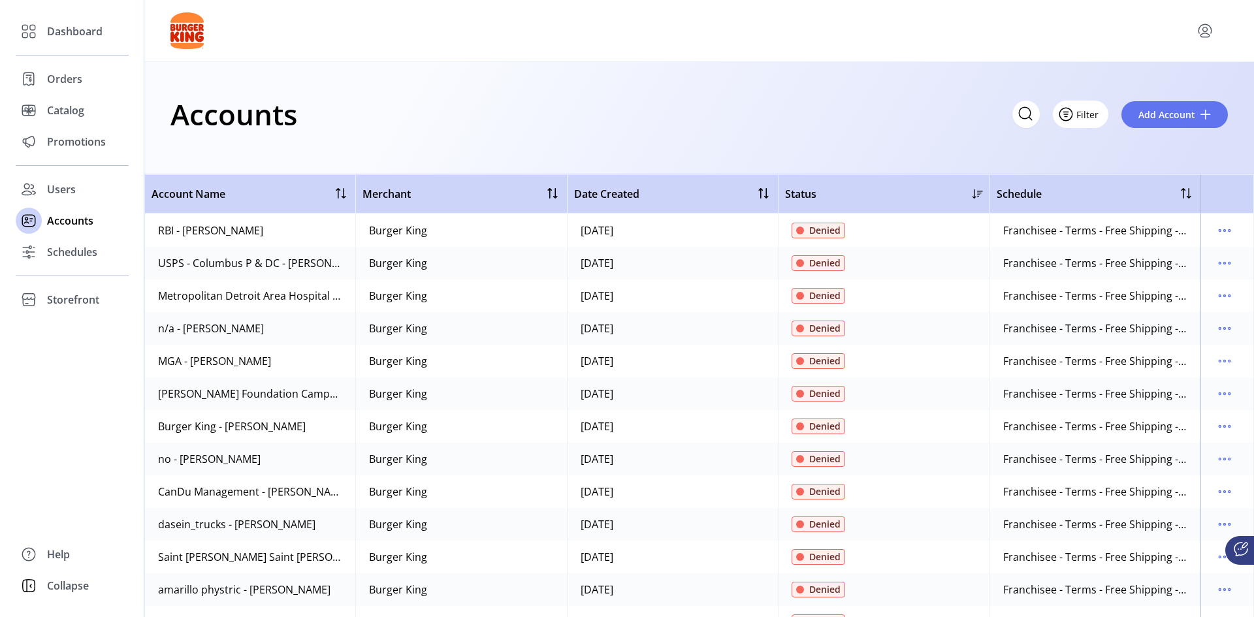
click at [1090, 116] on span "Filter" at bounding box center [1088, 115] width 22 height 14
click at [1099, 147] on span "Status" at bounding box center [1119, 143] width 108 height 10
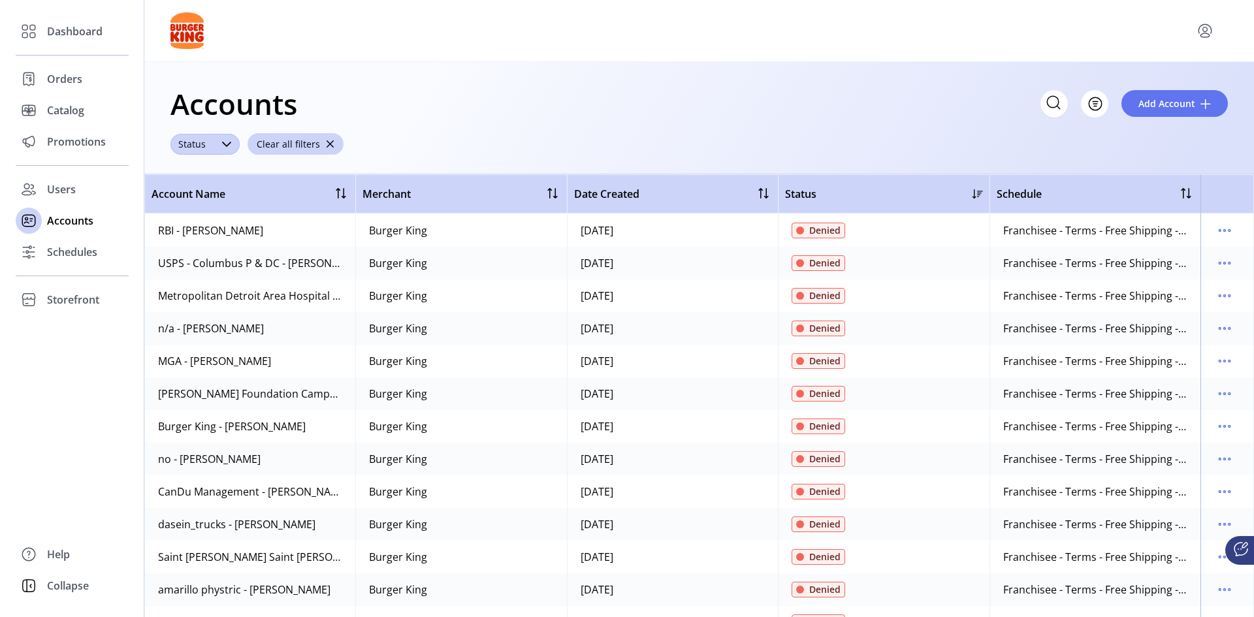
click at [209, 148] on span "Status" at bounding box center [192, 144] width 43 height 21
click at [193, 251] on span "Pending" at bounding box center [202, 249] width 41 height 14
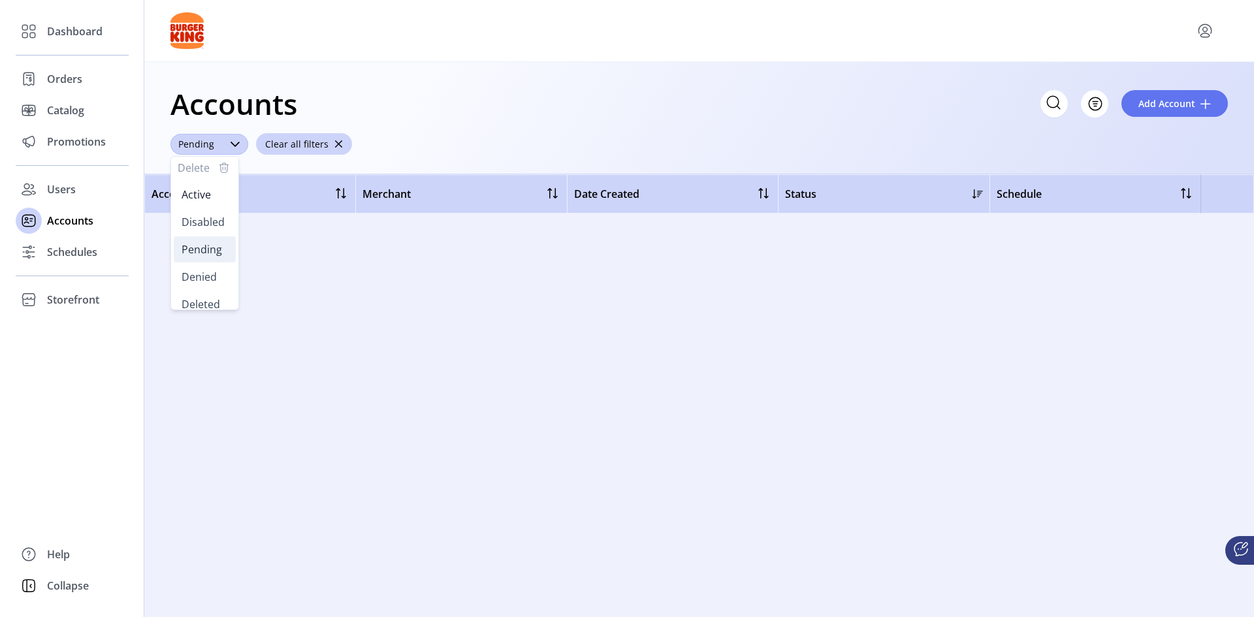
scroll to position [0, 0]
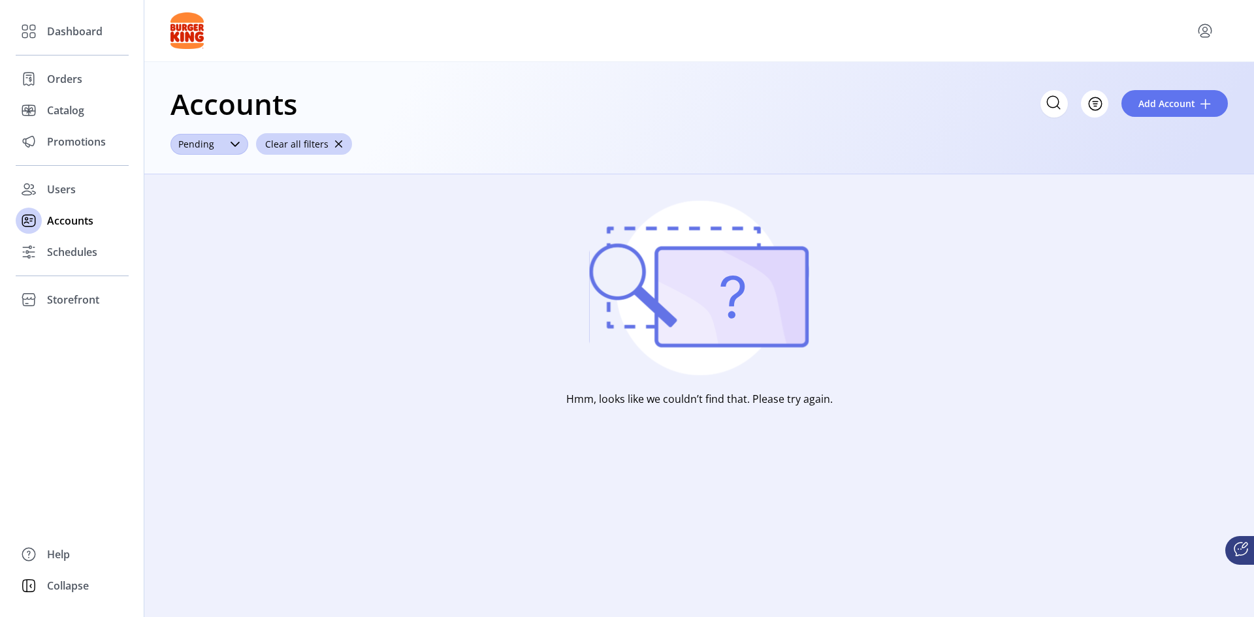
click at [100, 440] on div "Dashboard Orders Catalog Promotions Users Accounts Schedules Storefront Configu…" at bounding box center [72, 308] width 144 height 617
click at [76, 590] on span "Collapse" at bounding box center [68, 586] width 42 height 16
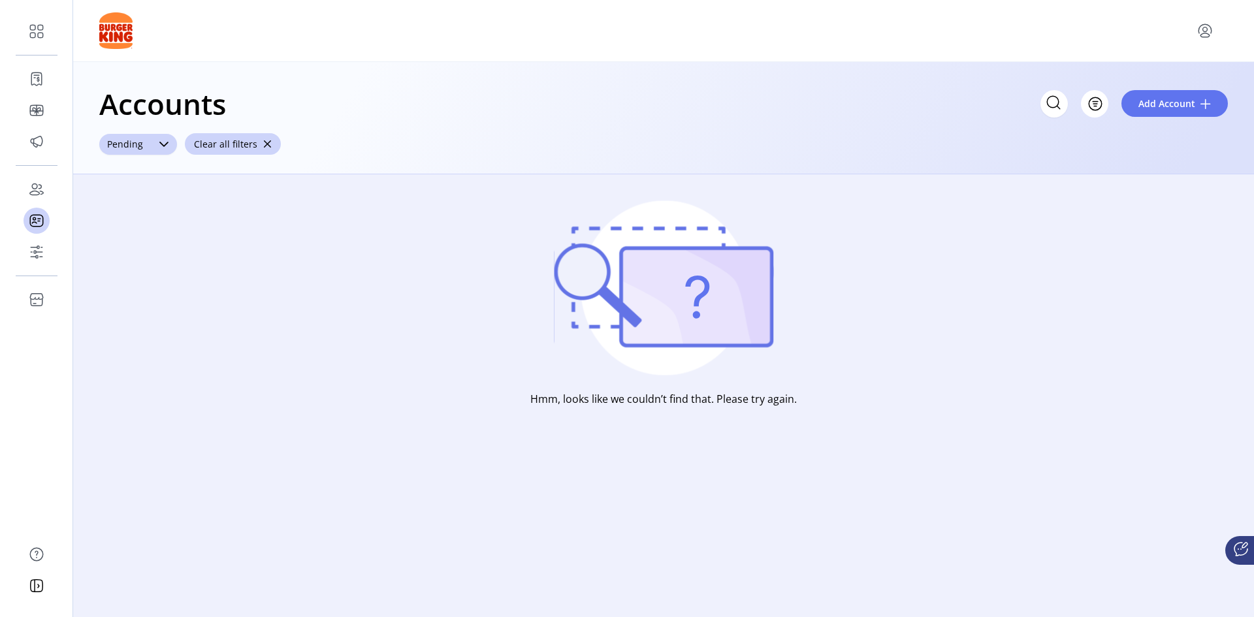
click at [181, 447] on div "Hmm, looks like we couldn’t find that. Please try again." at bounding box center [663, 329] width 1181 height 311
click at [55, 586] on span "Expand" at bounding box center [65, 586] width 37 height 16
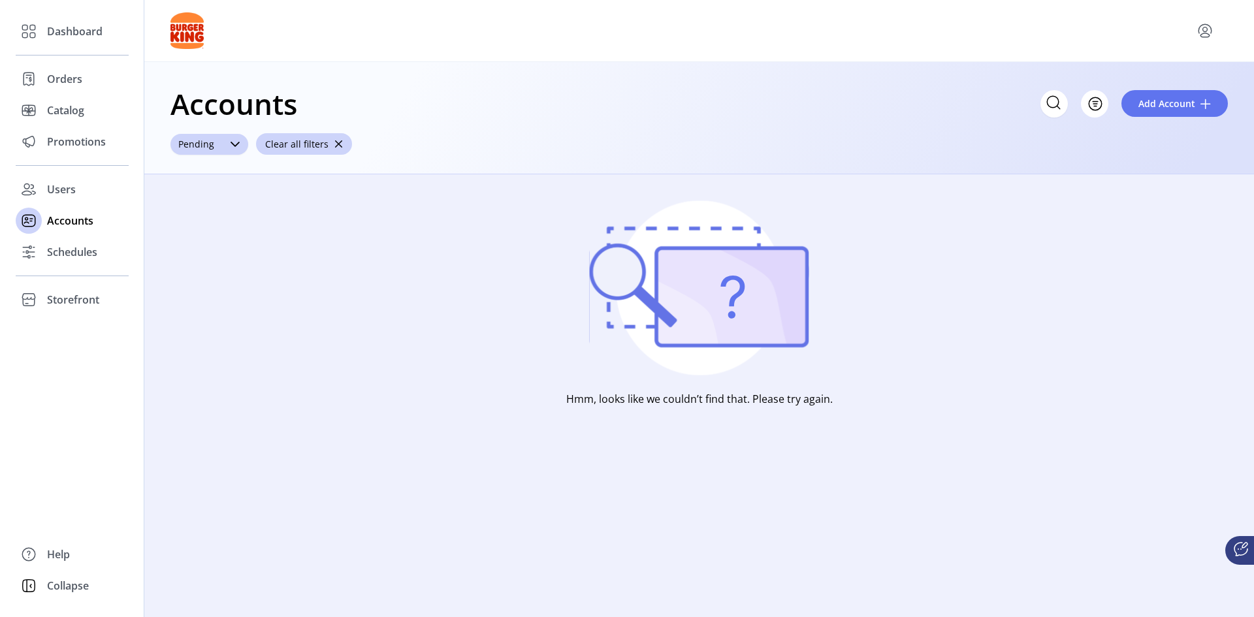
click at [169, 489] on div "Accounts Filter Add Account Pending Clear all filters Hmm, looks like we couldn…" at bounding box center [699, 308] width 1110 height 617
click at [297, 146] on span "Clear all filters" at bounding box center [296, 144] width 63 height 14
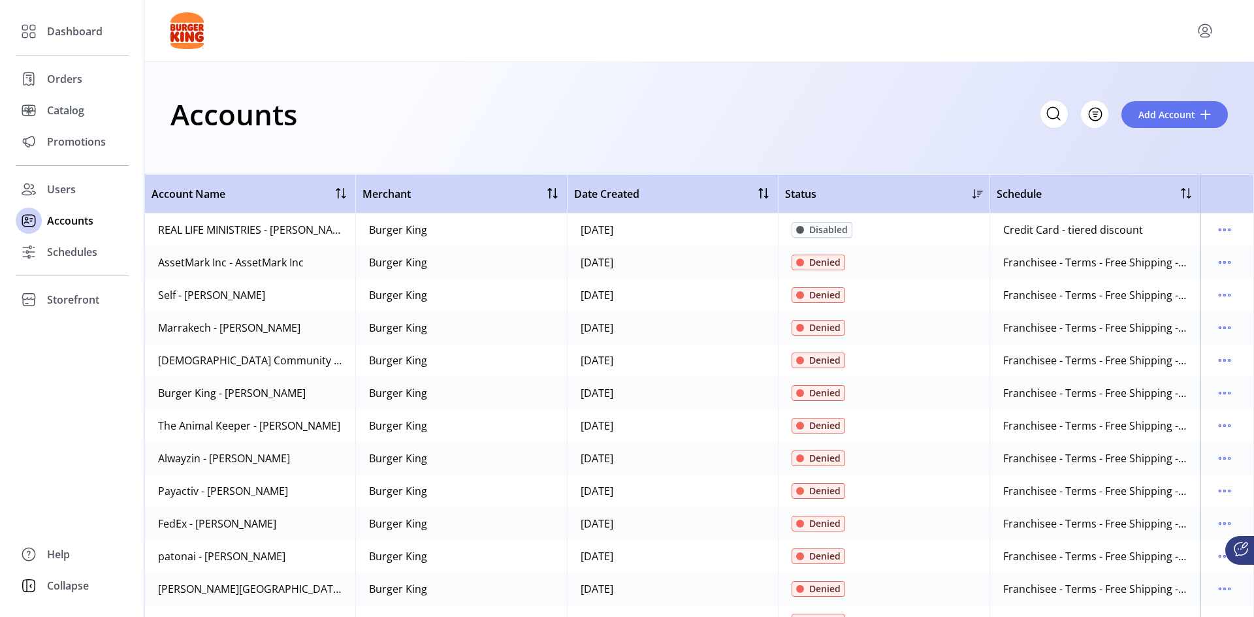
drag, startPoint x: 755, startPoint y: 127, endPoint x: 723, endPoint y: 241, distance: 118.9
click at [1096, 117] on span "Filter" at bounding box center [1088, 115] width 22 height 14
click at [1007, 142] on div "Accounts Filter Add Account" at bounding box center [699, 118] width 1110 height 112
click at [949, 118] on input "text" at bounding box center [937, 114] width 261 height 27
click at [1239, 544] on icon at bounding box center [1241, 550] width 16 height 16
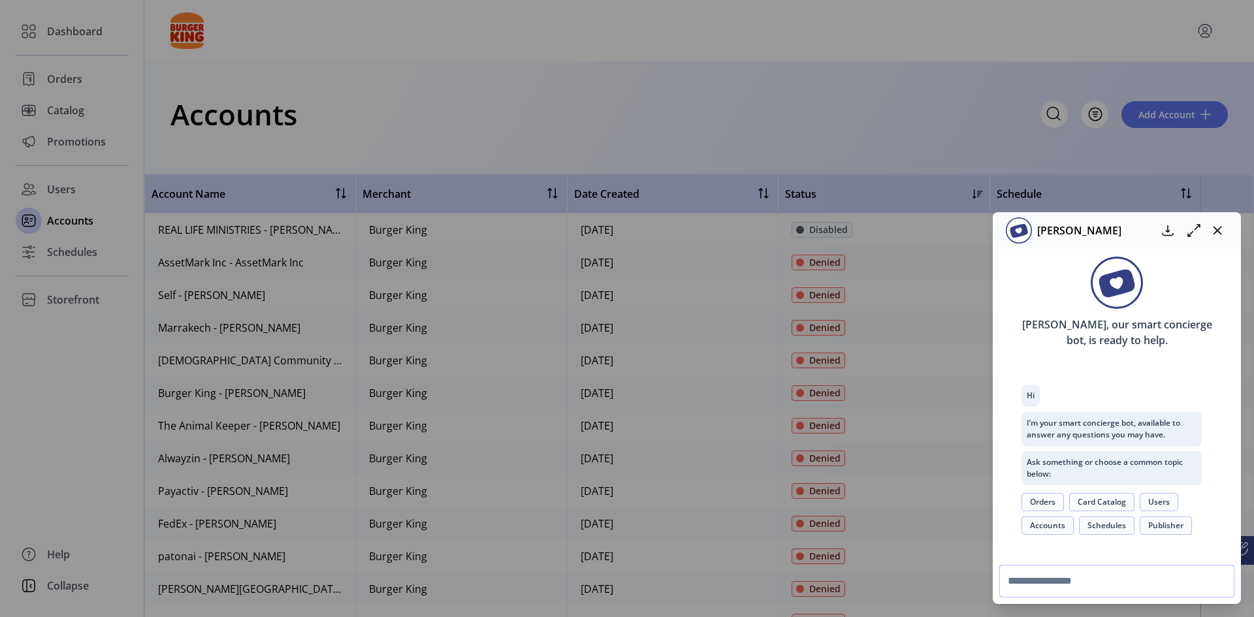
click at [1034, 592] on input "text" at bounding box center [1116, 581] width 235 height 33
type input "**********"
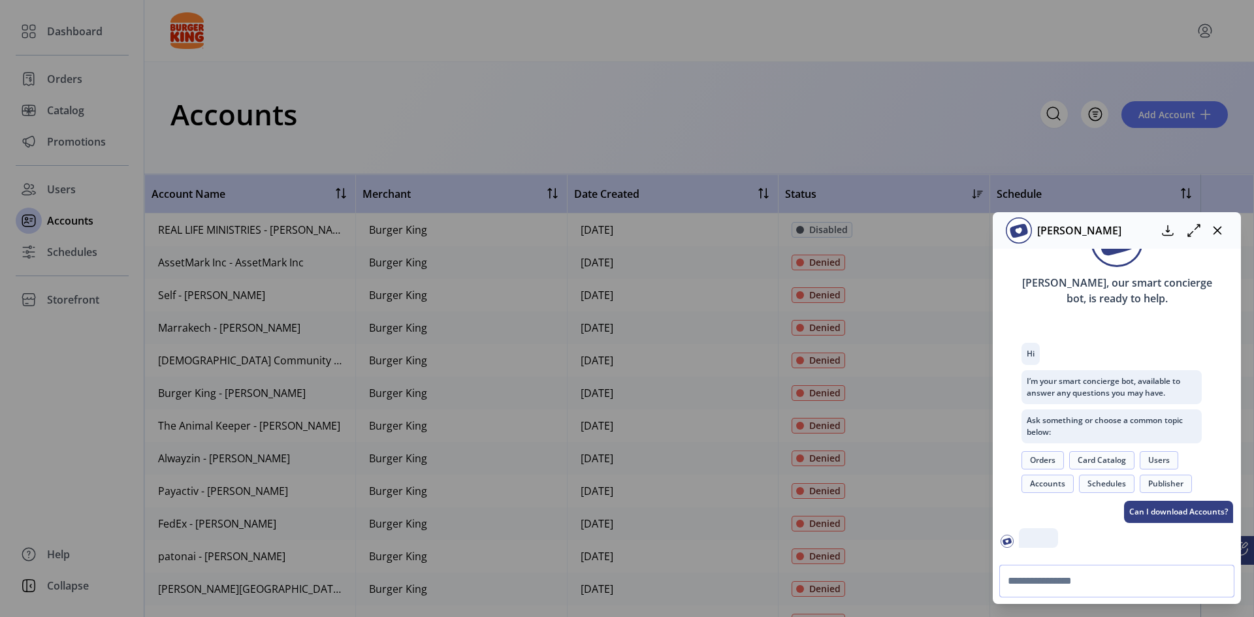
scroll to position [103, 0]
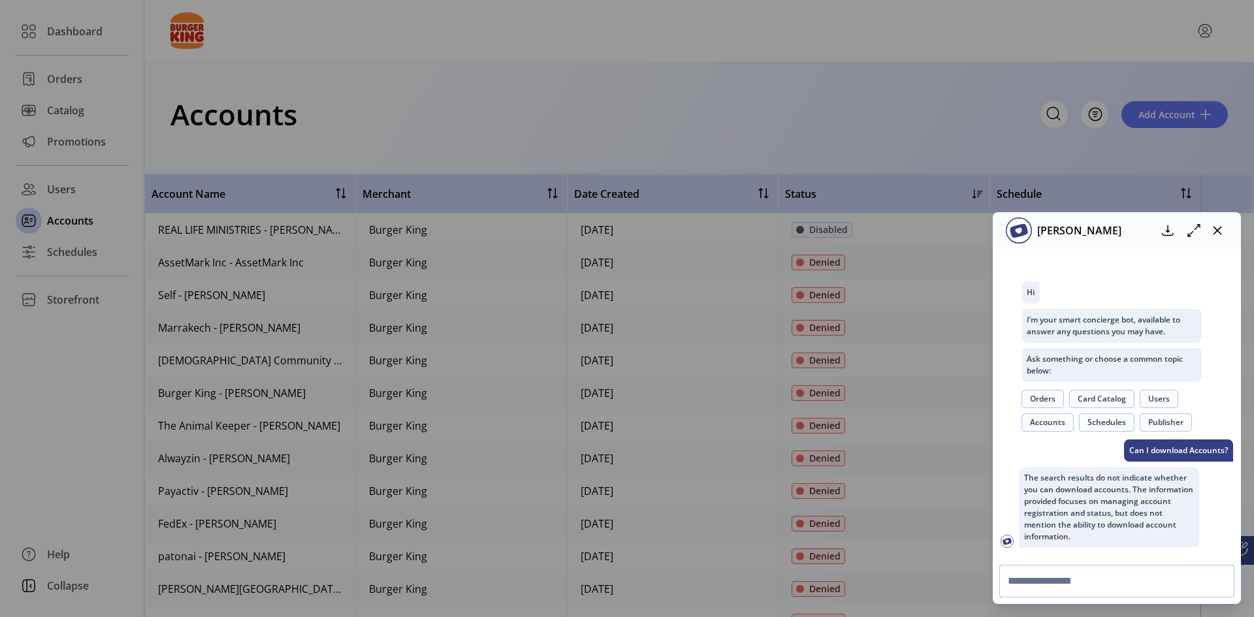
click at [1029, 584] on input "text" at bounding box center [1116, 581] width 235 height 33
drag, startPoint x: 1217, startPoint y: 235, endPoint x: 1183, endPoint y: 252, distance: 38.0
click at [1192, 255] on div "[PERSON_NAME] [PERSON_NAME], our smart concierge bot, is ready to help. Hi I’m …" at bounding box center [1117, 408] width 248 height 392
click at [1165, 233] on icon at bounding box center [1168, 231] width 16 height 16
click at [1219, 232] on icon "button" at bounding box center [1218, 231] width 8 height 8
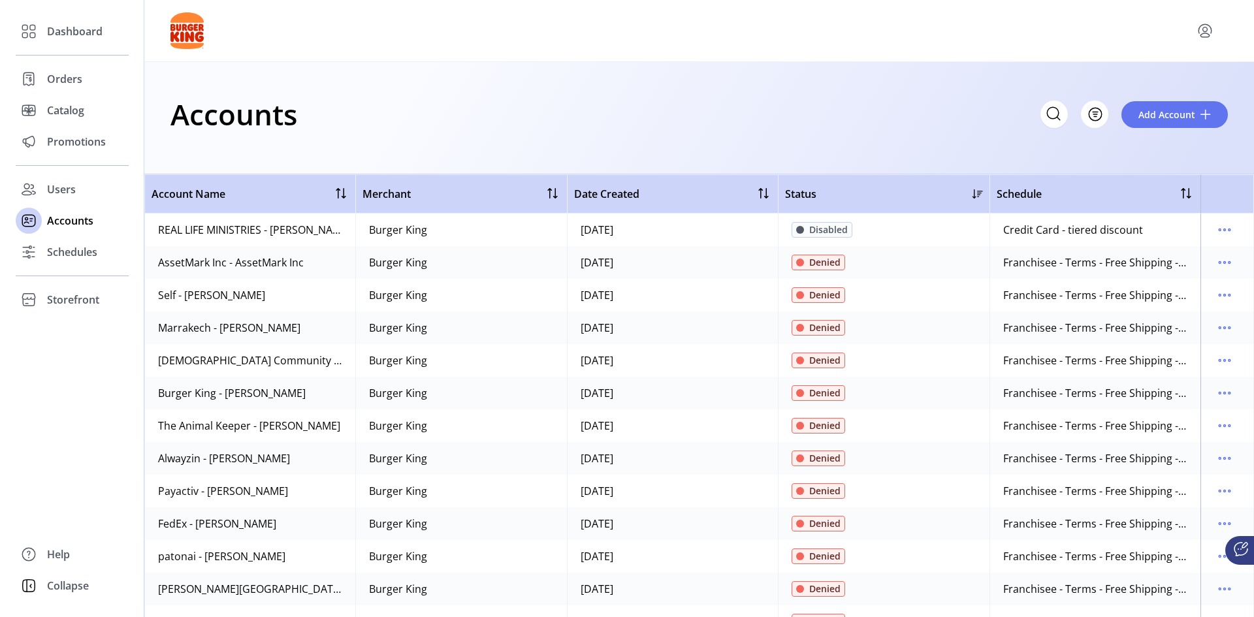
click at [1200, 33] on icon "menu" at bounding box center [1205, 30] width 21 height 21
click at [975, 104] on div "Accounts Filter Add Account" at bounding box center [700, 114] width 1058 height 46
click at [1050, 116] on icon at bounding box center [1054, 113] width 12 height 12
click at [685, 135] on div "Accounts Filter Add Account" at bounding box center [700, 114] width 1058 height 46
drag, startPoint x: 249, startPoint y: 145, endPoint x: 807, endPoint y: 125, distance: 558.2
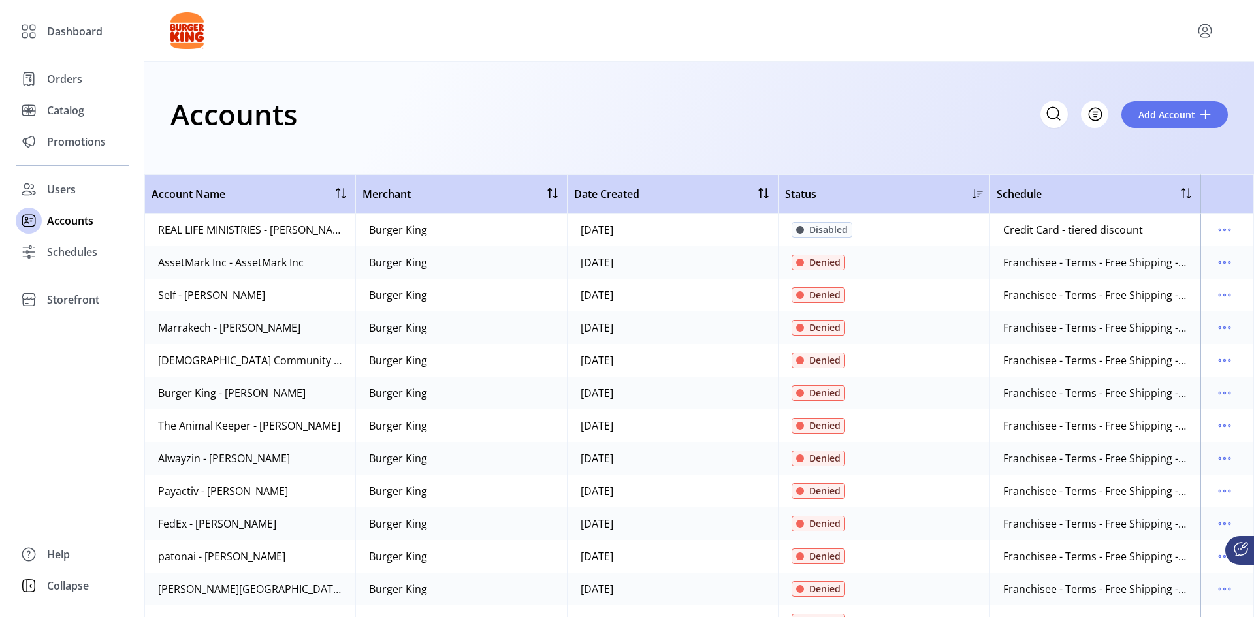
click at [807, 125] on div "Accounts Filter Add Account" at bounding box center [700, 114] width 1058 height 46
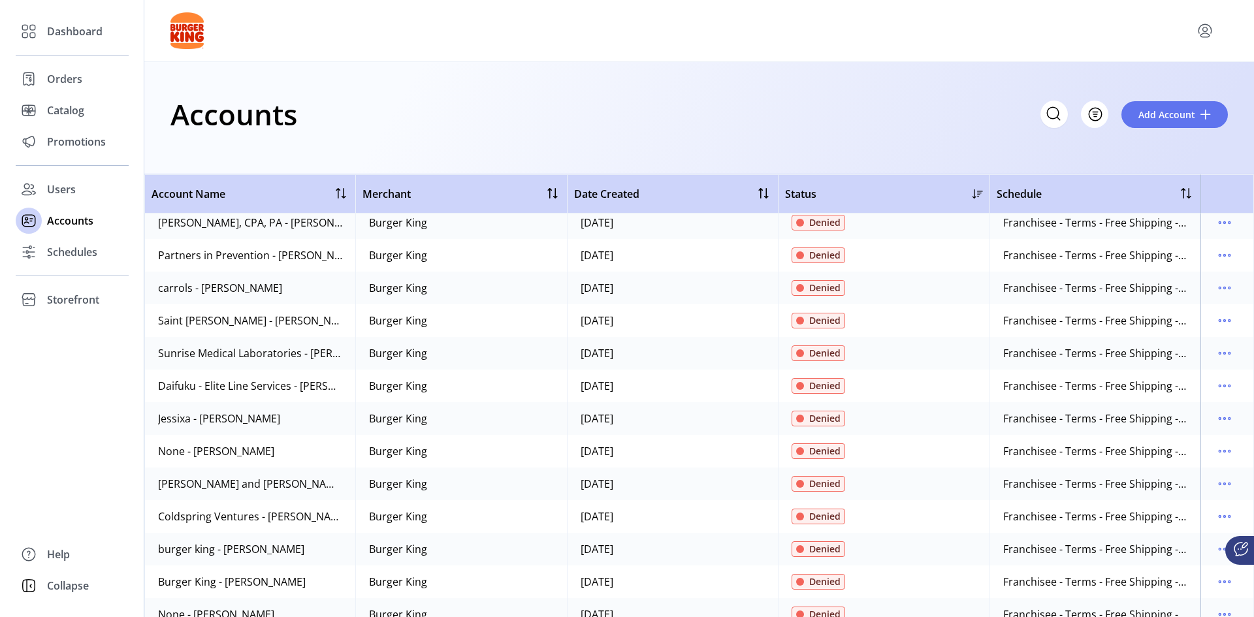
scroll to position [980, 0]
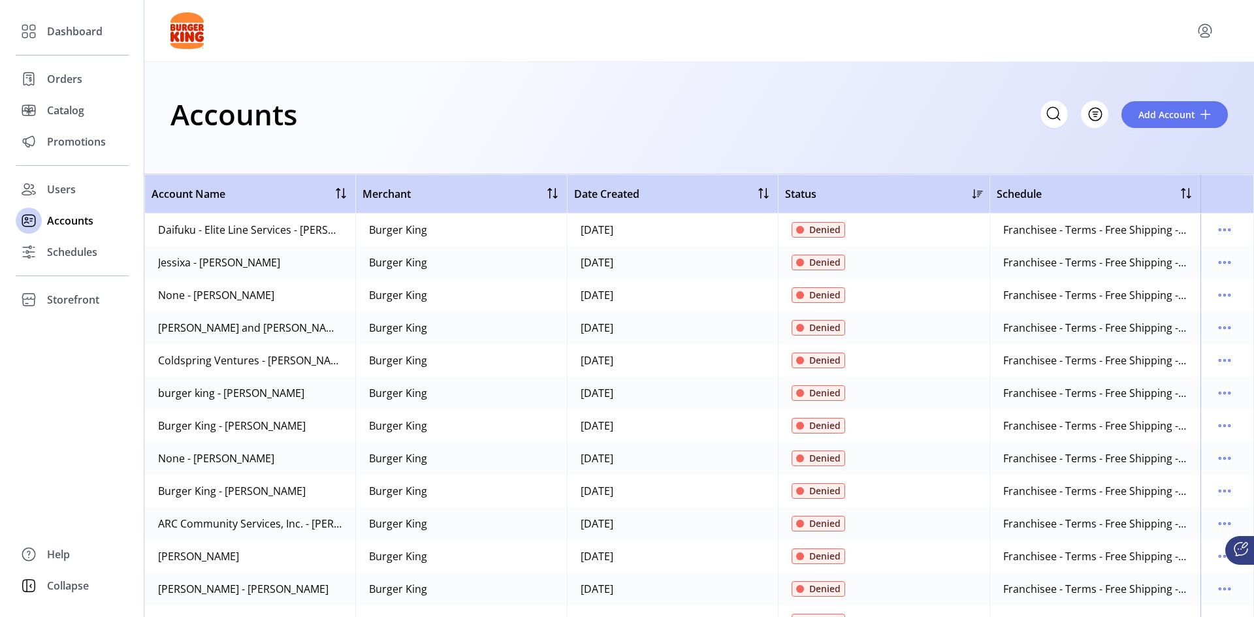
drag, startPoint x: 240, startPoint y: 164, endPoint x: 225, endPoint y: 152, distance: 18.6
click at [239, 164] on div "Accounts Filter Add Account" at bounding box center [699, 118] width 1110 height 112
click at [201, 149] on div "Accounts Filter Add Account" at bounding box center [699, 118] width 1110 height 112
click at [1084, 118] on span "Filter" at bounding box center [1088, 115] width 22 height 14
click at [1127, 150] on link "Status" at bounding box center [1120, 143] width 124 height 21
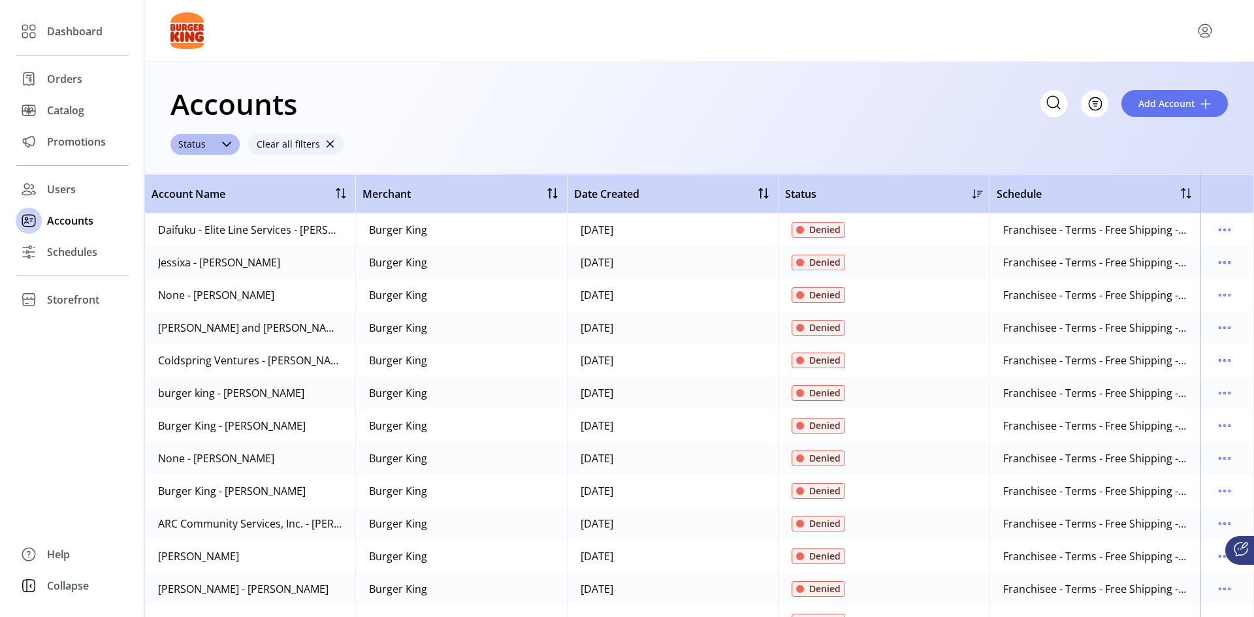
click at [300, 140] on span "Clear all filters" at bounding box center [288, 144] width 63 height 14
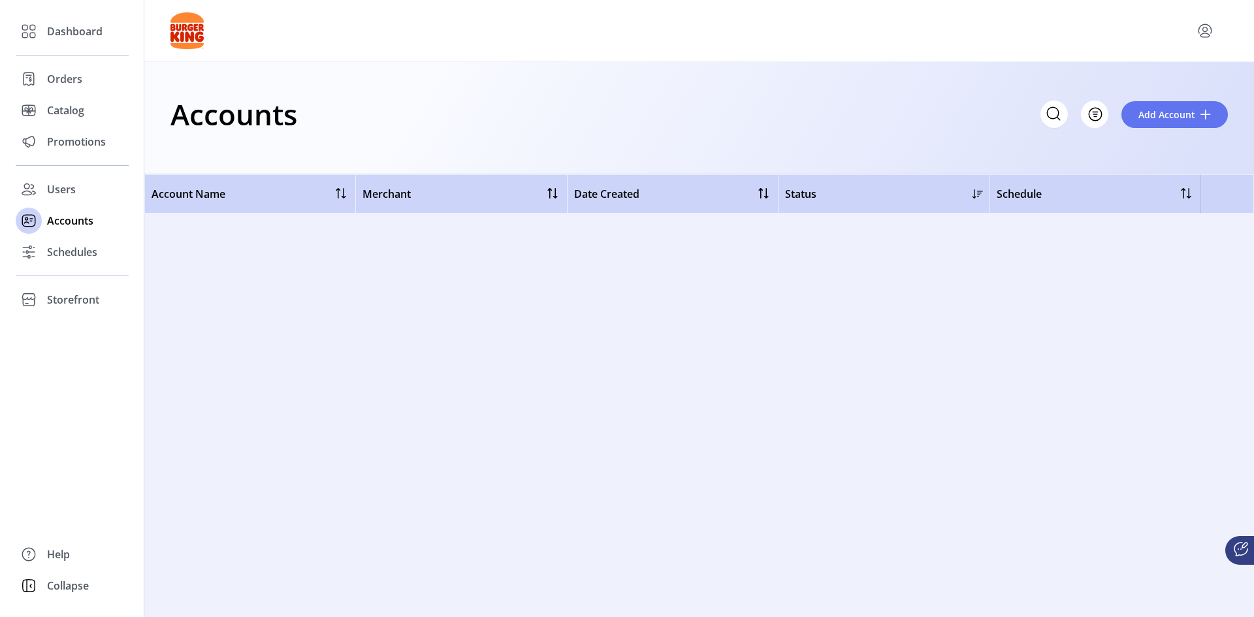
scroll to position [0, 0]
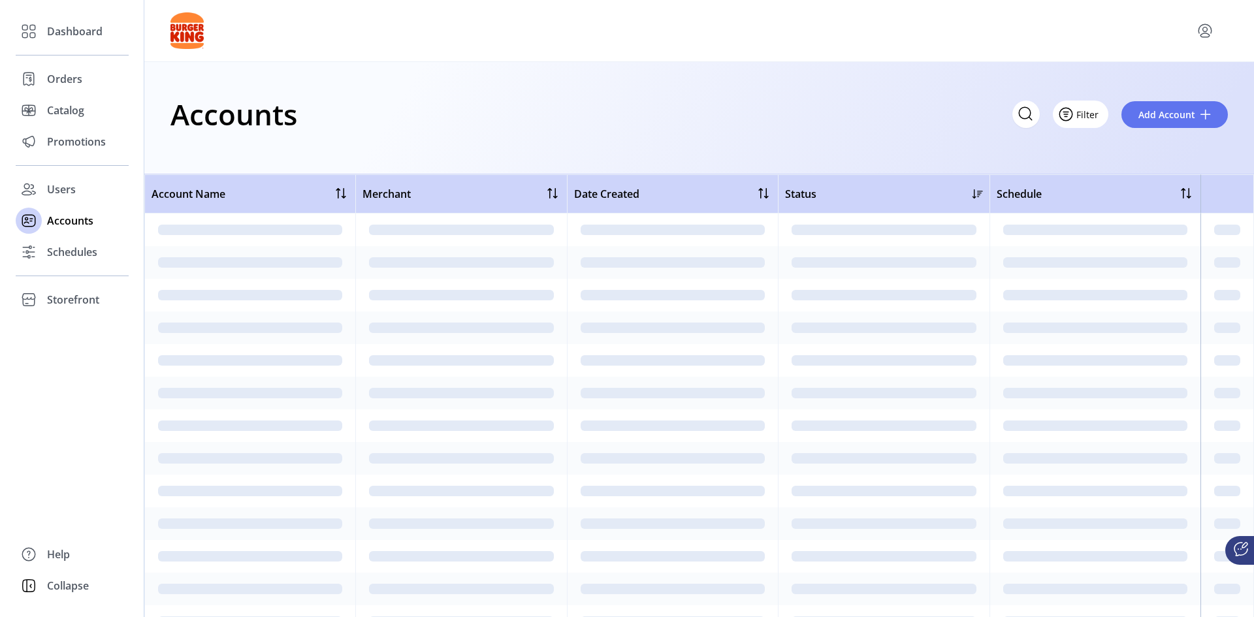
click at [1090, 120] on span "Filter" at bounding box center [1088, 115] width 22 height 14
click at [1101, 146] on span "Status" at bounding box center [1119, 143] width 108 height 10
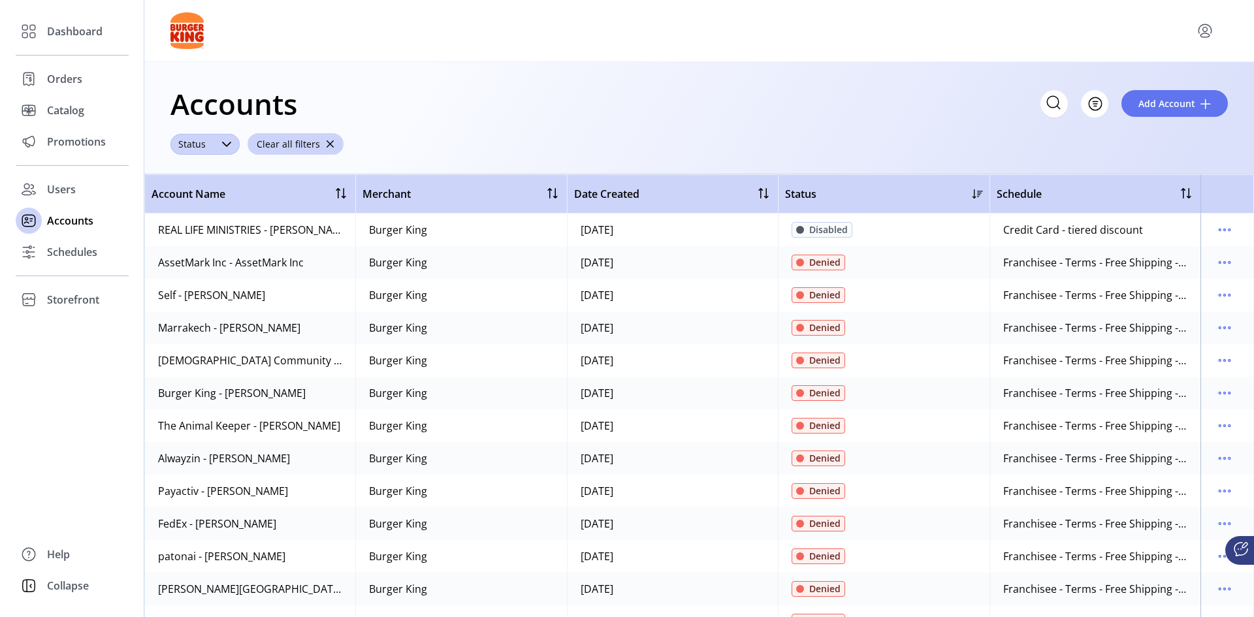
click at [210, 147] on span "Status" at bounding box center [192, 144] width 43 height 21
click at [212, 250] on span "Pending" at bounding box center [202, 249] width 41 height 14
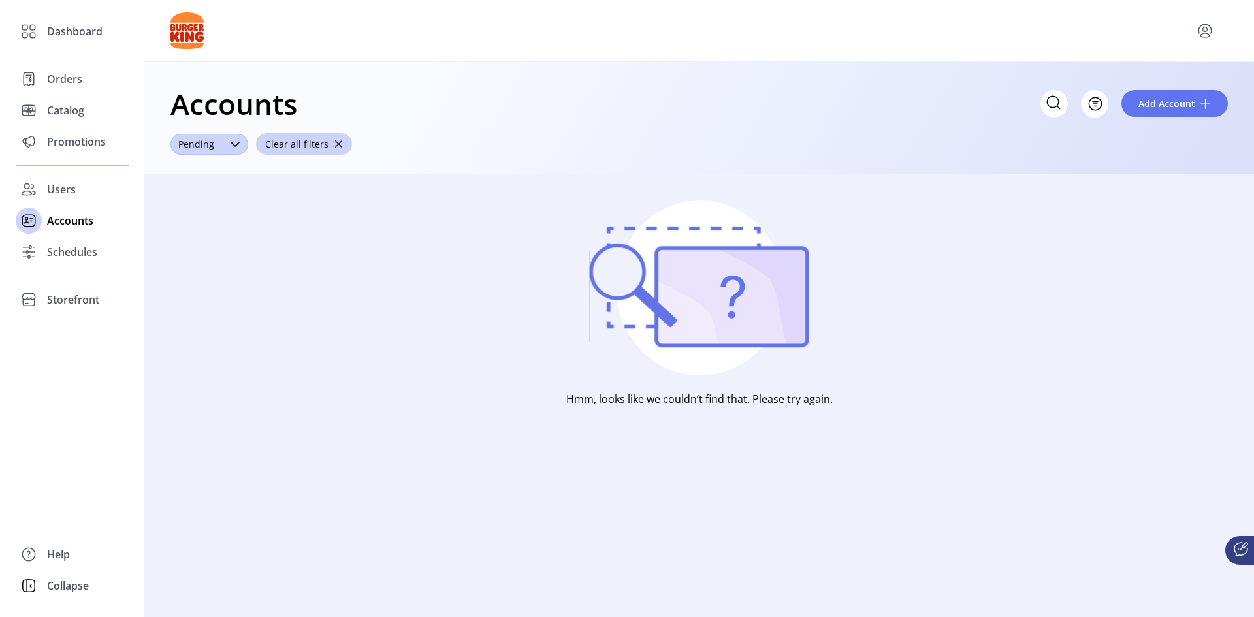
click at [204, 154] on span "Pending" at bounding box center [197, 144] width 52 height 21
click at [197, 195] on span "Active" at bounding box center [196, 194] width 29 height 14
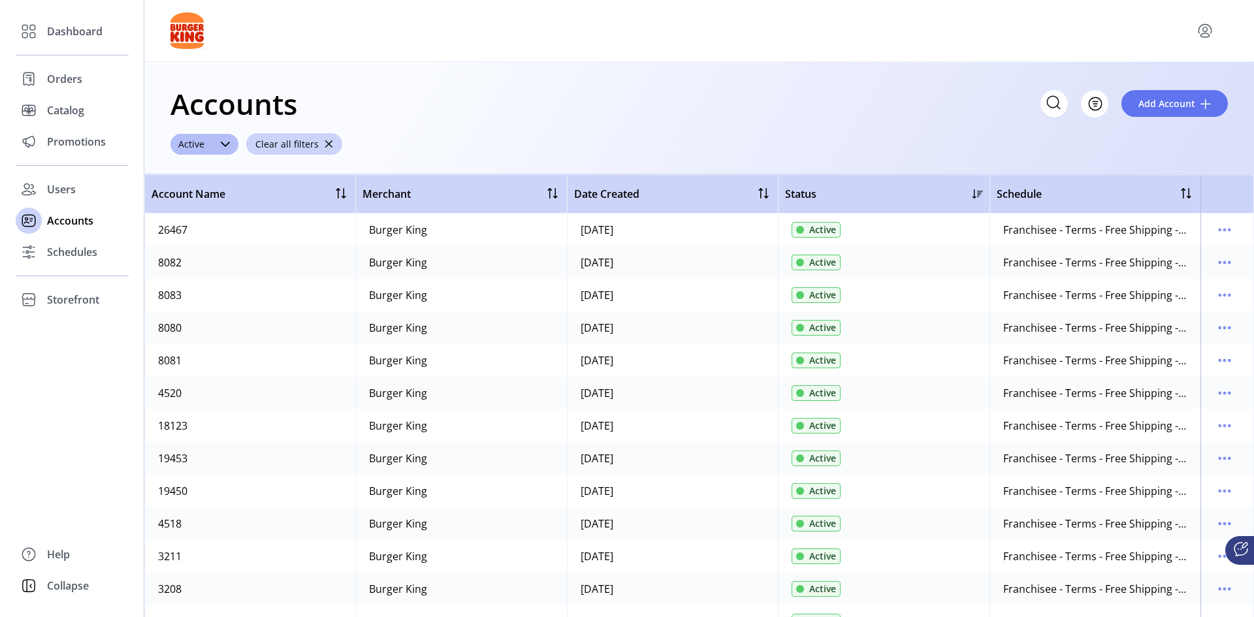
drag, startPoint x: 208, startPoint y: 147, endPoint x: 467, endPoint y: 133, distance: 259.1
click at [467, 133] on div "Accounts Filter Add Account Active Clear all filters" at bounding box center [699, 118] width 1110 height 112
drag, startPoint x: 467, startPoint y: 134, endPoint x: 416, endPoint y: 131, distance: 51.1
click at [416, 131] on div "Accounts Filter Add Account Active Clear all filters" at bounding box center [699, 118] width 1110 height 112
drag, startPoint x: 1175, startPoint y: 195, endPoint x: 338, endPoint y: 195, distance: 836.2
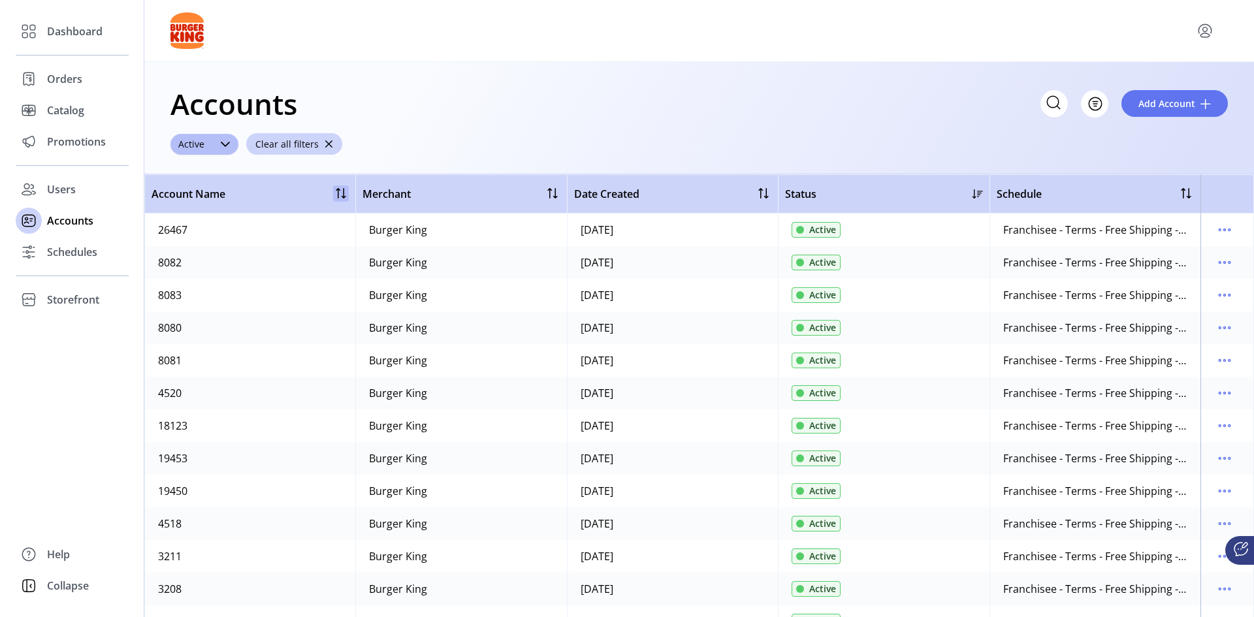
click at [338, 195] on div at bounding box center [341, 194] width 16 height 16
click at [344, 195] on div at bounding box center [343, 194] width 10 height 10
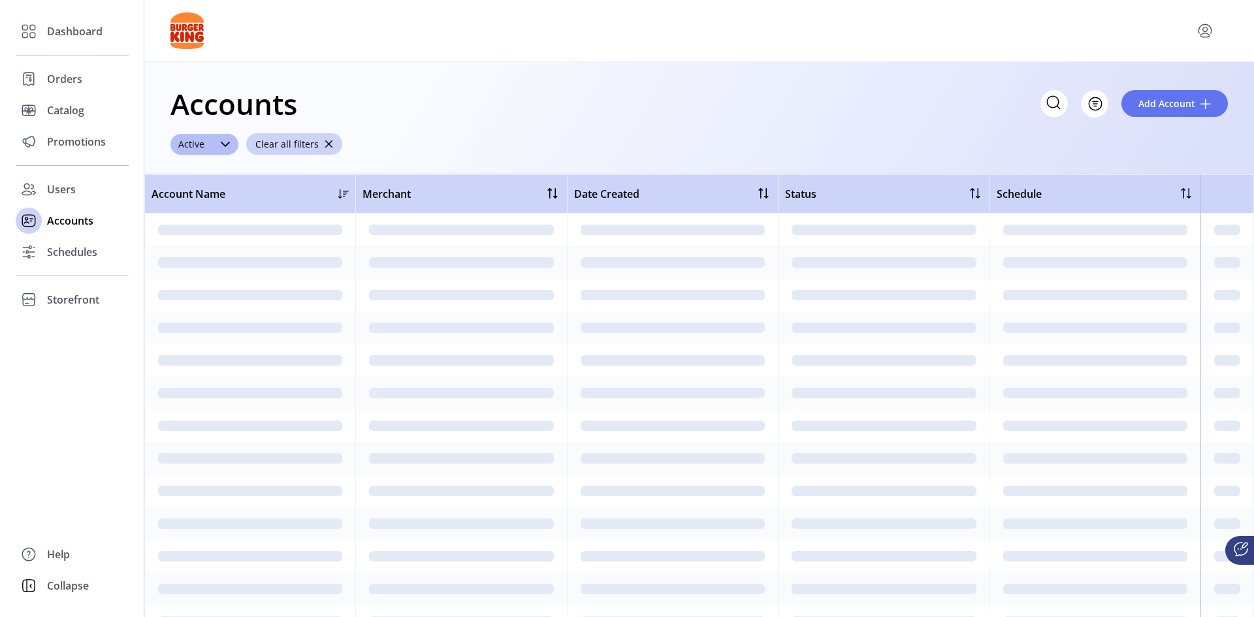
click at [344, 195] on div at bounding box center [343, 194] width 10 height 10
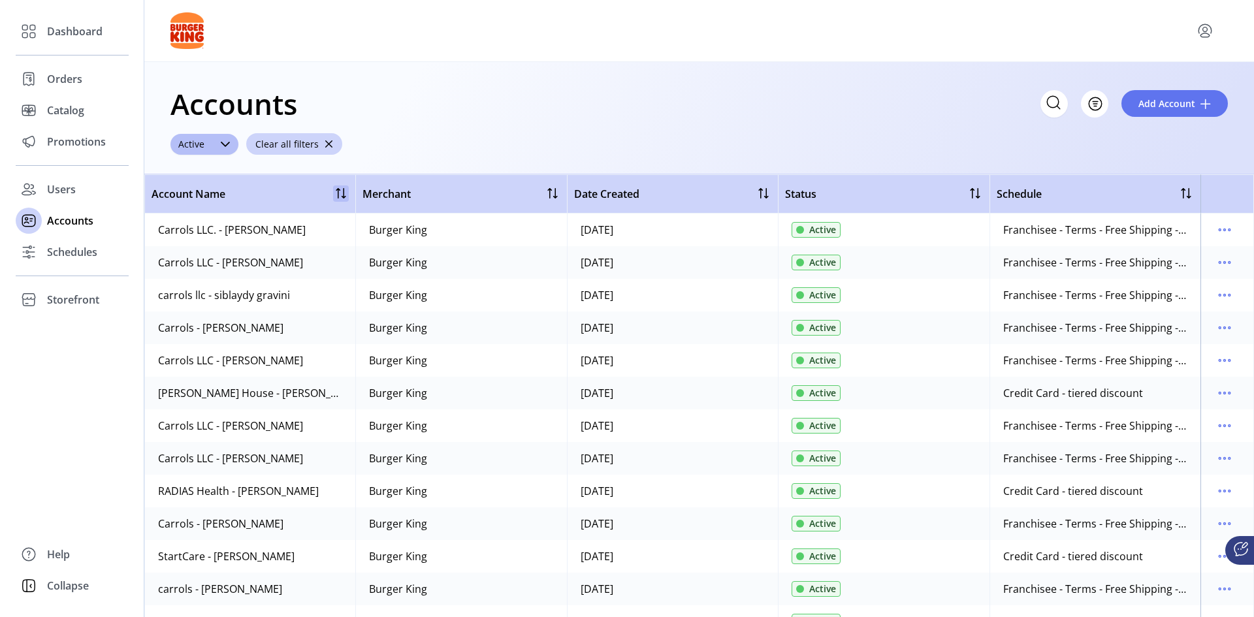
click at [342, 195] on div at bounding box center [341, 194] width 16 height 16
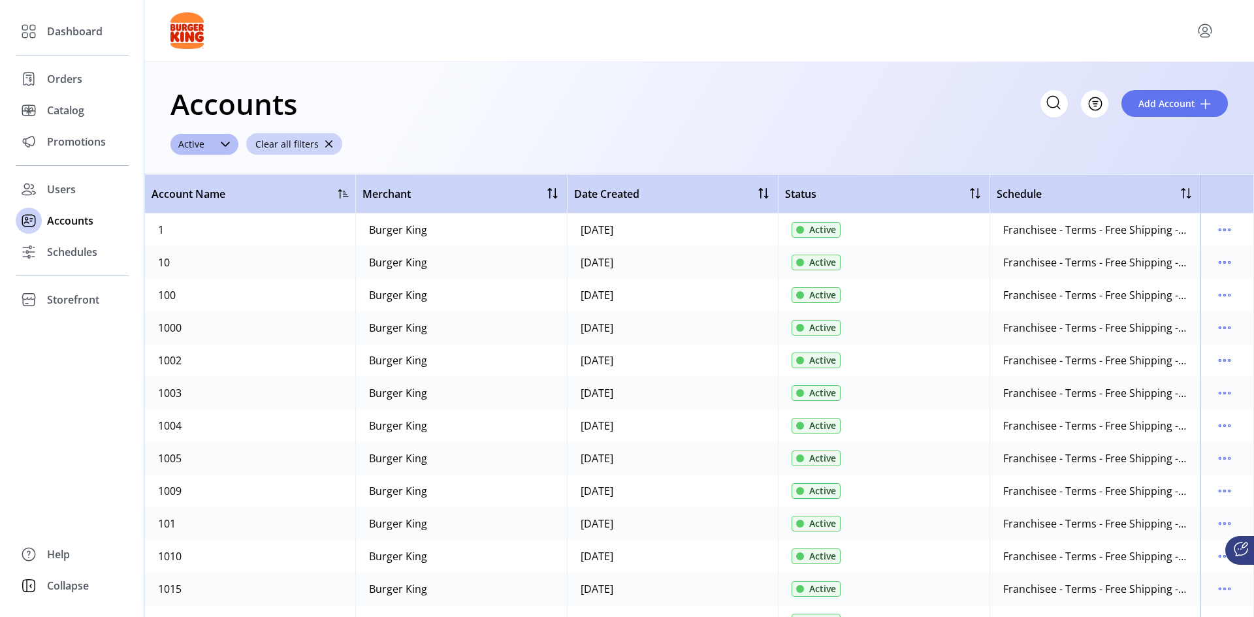
click at [343, 195] on div at bounding box center [343, 194] width 10 height 10
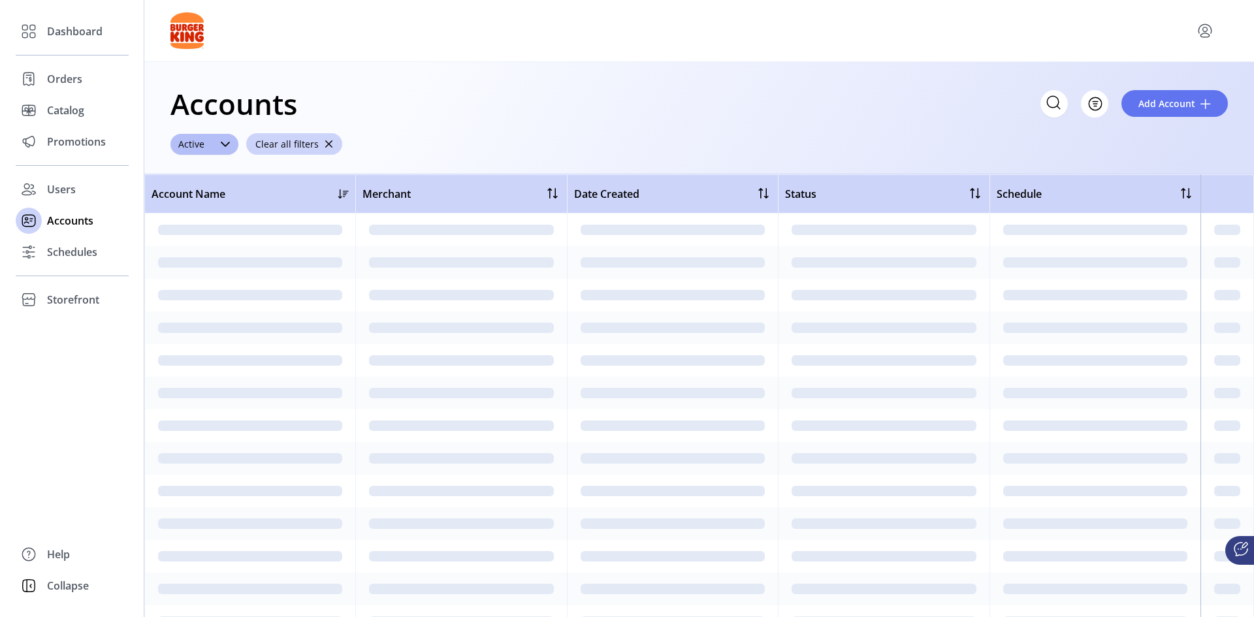
click at [343, 195] on div at bounding box center [343, 194] width 10 height 10
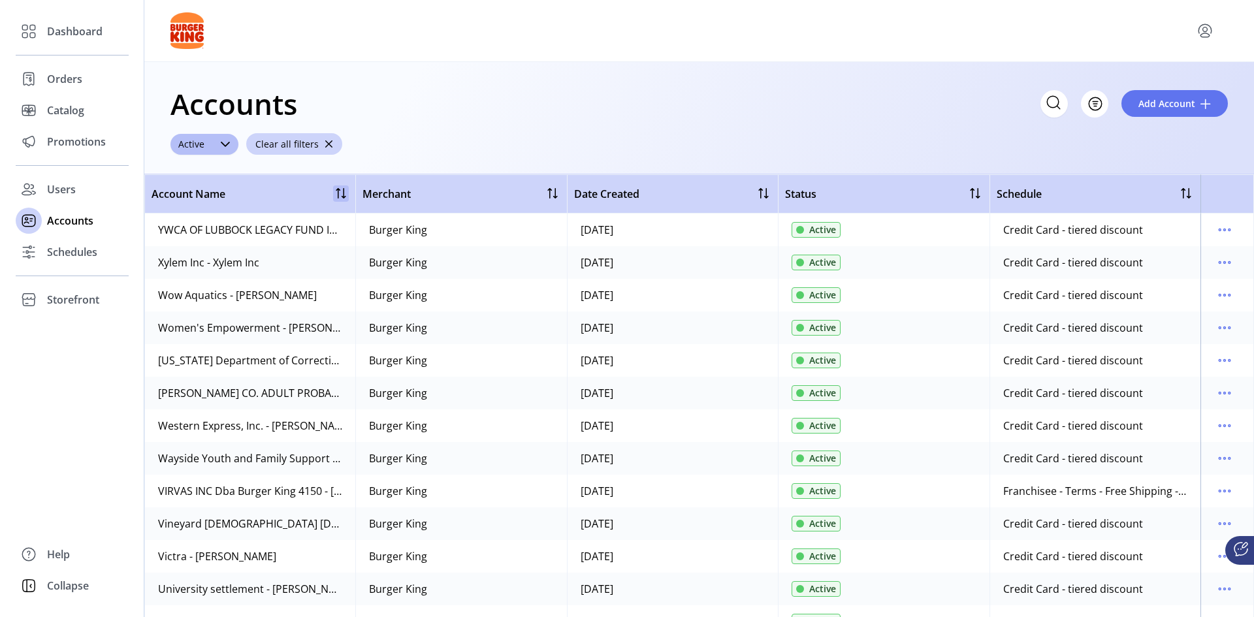
click at [342, 197] on div at bounding box center [341, 194] width 16 height 16
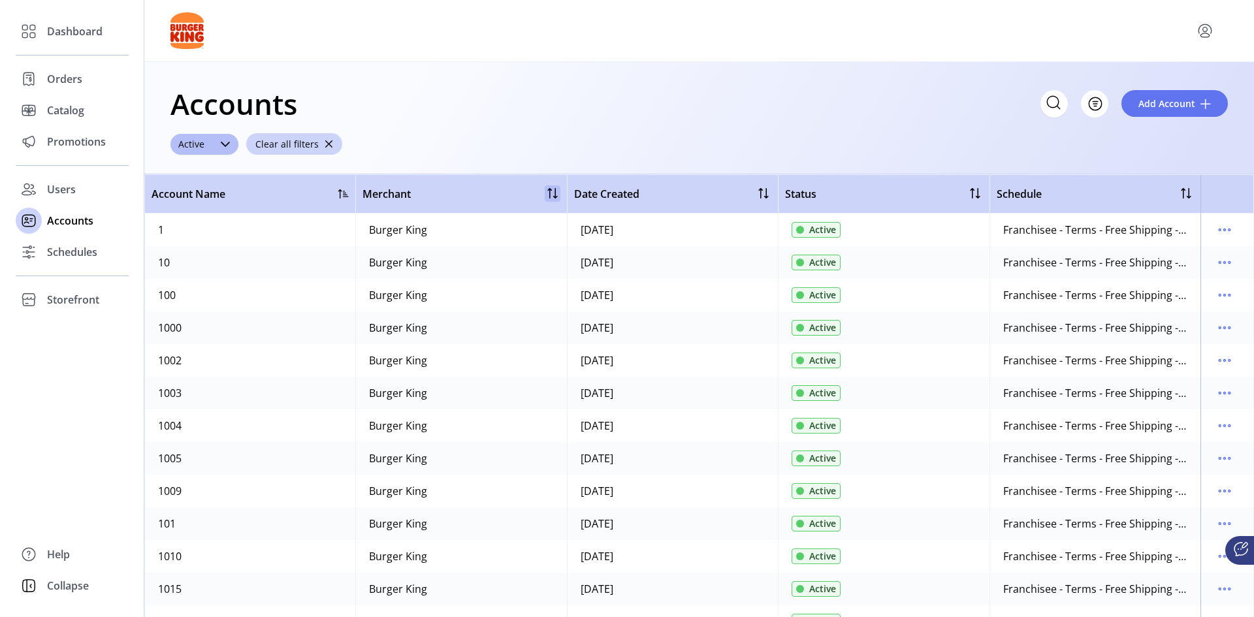
click at [553, 193] on div at bounding box center [553, 194] width 16 height 16
click at [223, 144] on icon "dropdown trigger" at bounding box center [225, 144] width 10 height 10
click at [1103, 104] on button "Filter" at bounding box center [1081, 103] width 56 height 27
click at [1109, 152] on span "Schedule Name" at bounding box center [1122, 153] width 108 height 10
click at [325, 150] on span "Schedule Name" at bounding box center [288, 144] width 85 height 21
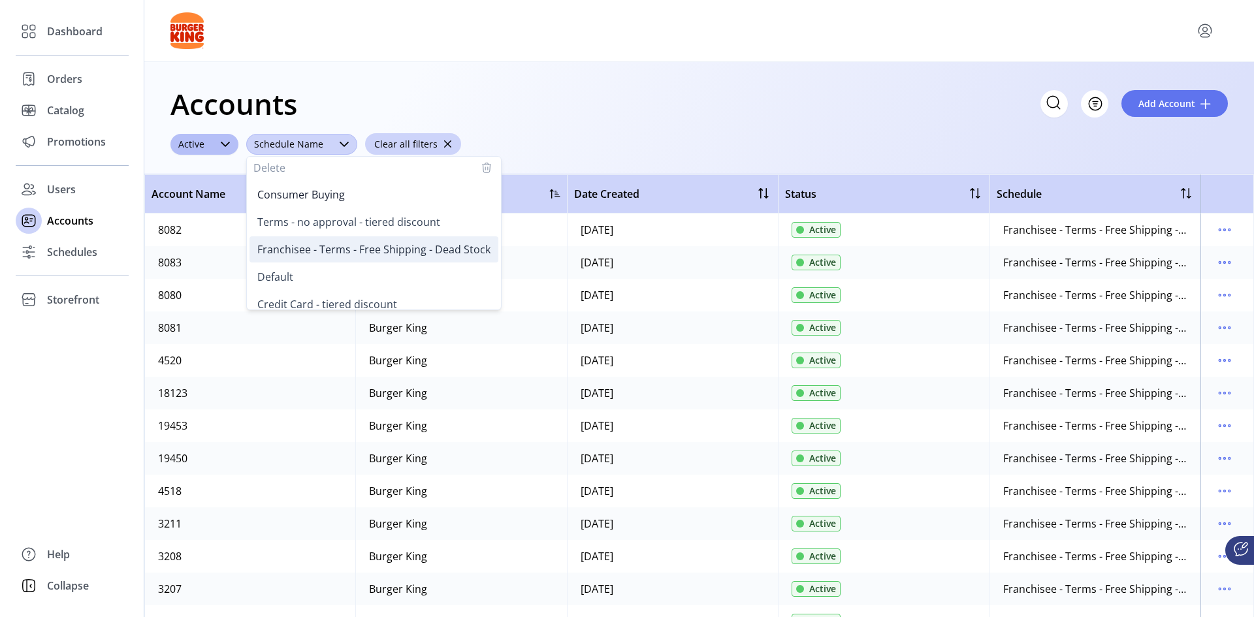
click at [332, 247] on span "Franchisee - Terms - Free Shipping - Dead Stock" at bounding box center [373, 249] width 233 height 14
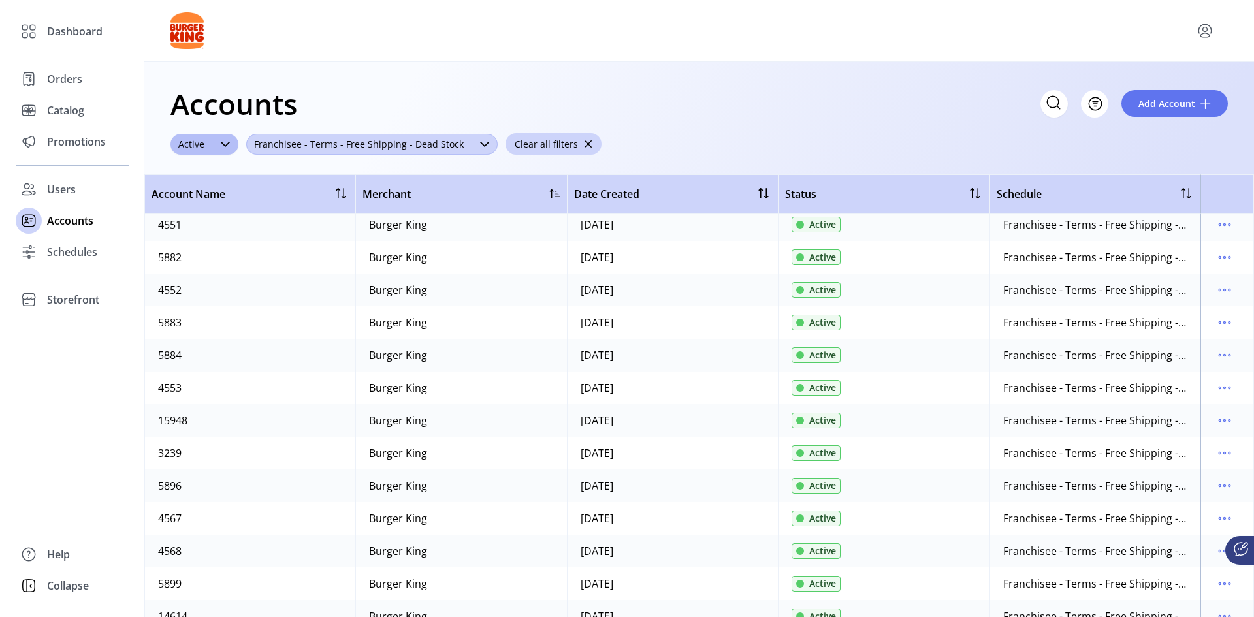
scroll to position [719, 0]
